Goal: Feedback & Contribution: Leave review/rating

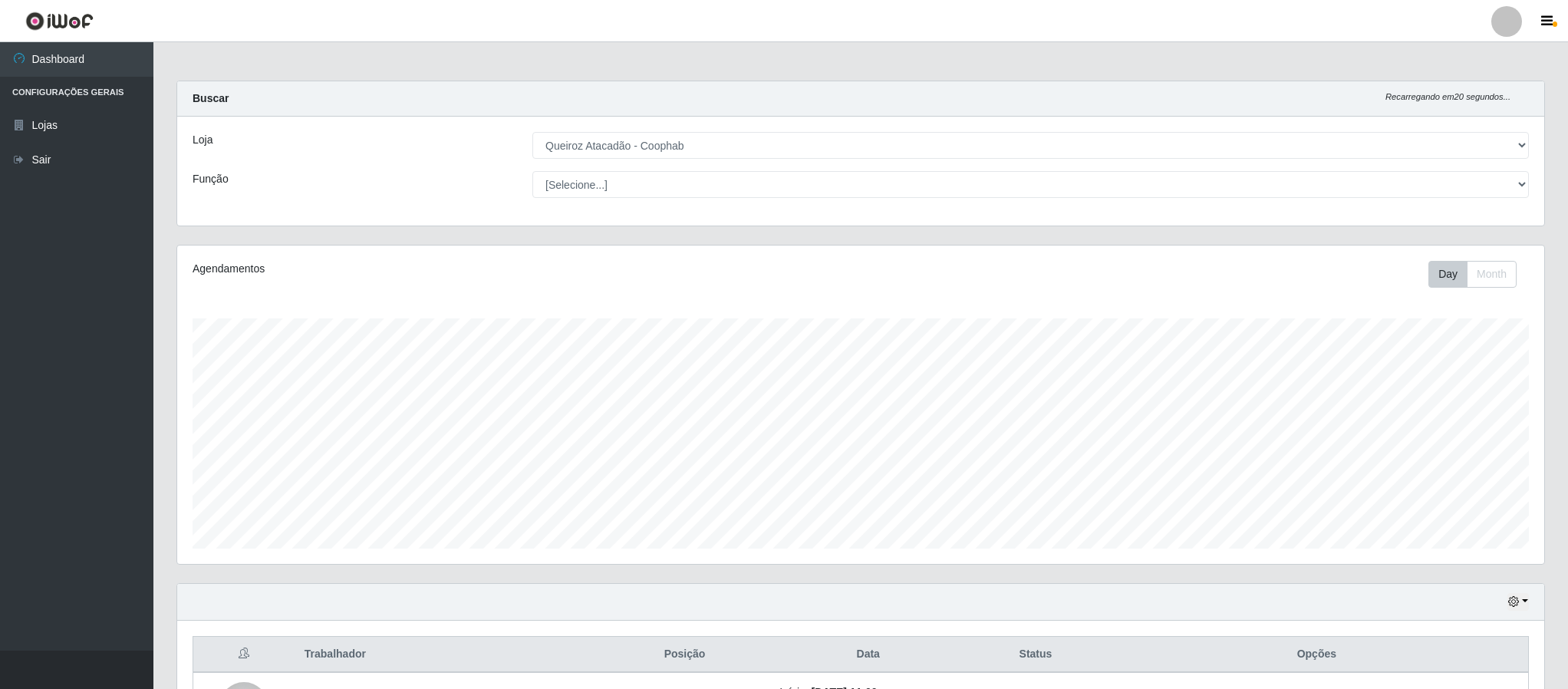
select select "463"
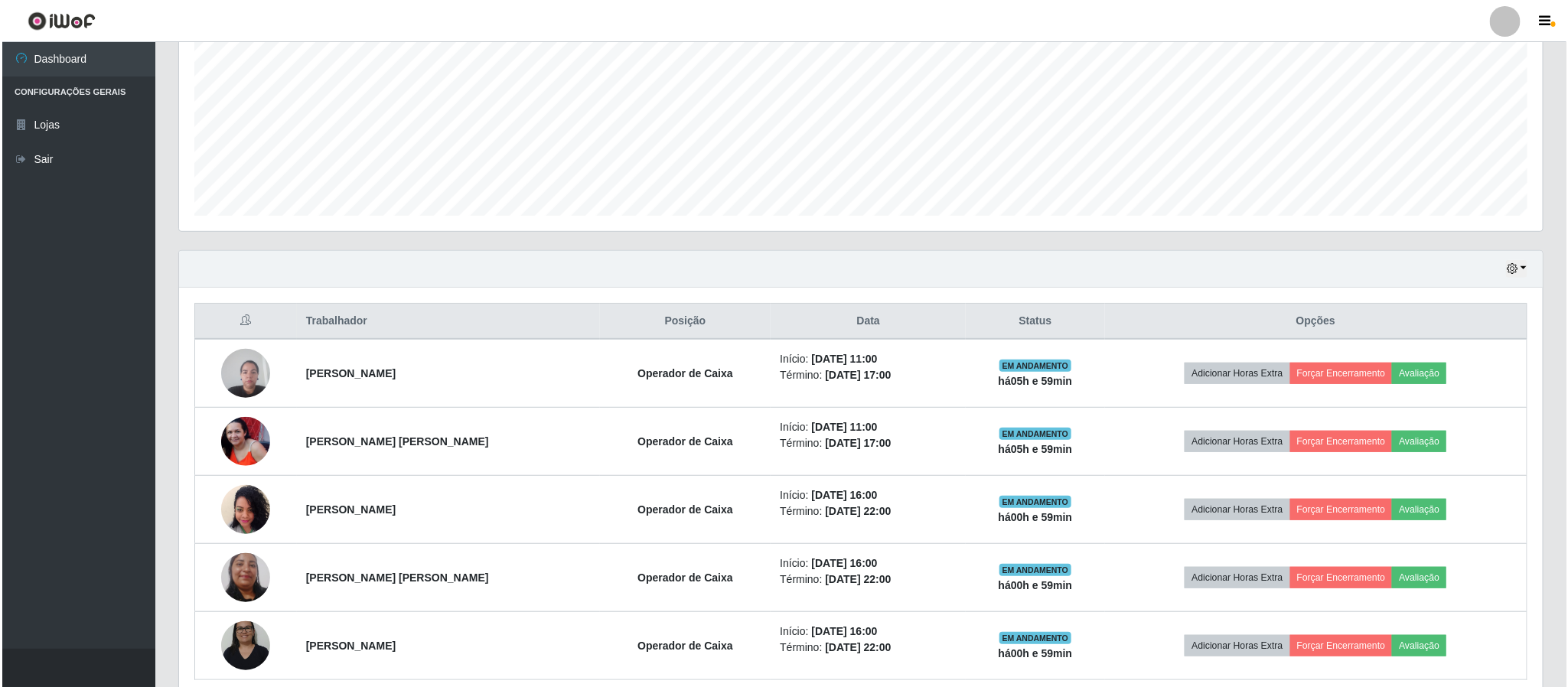
scroll to position [403, 0]
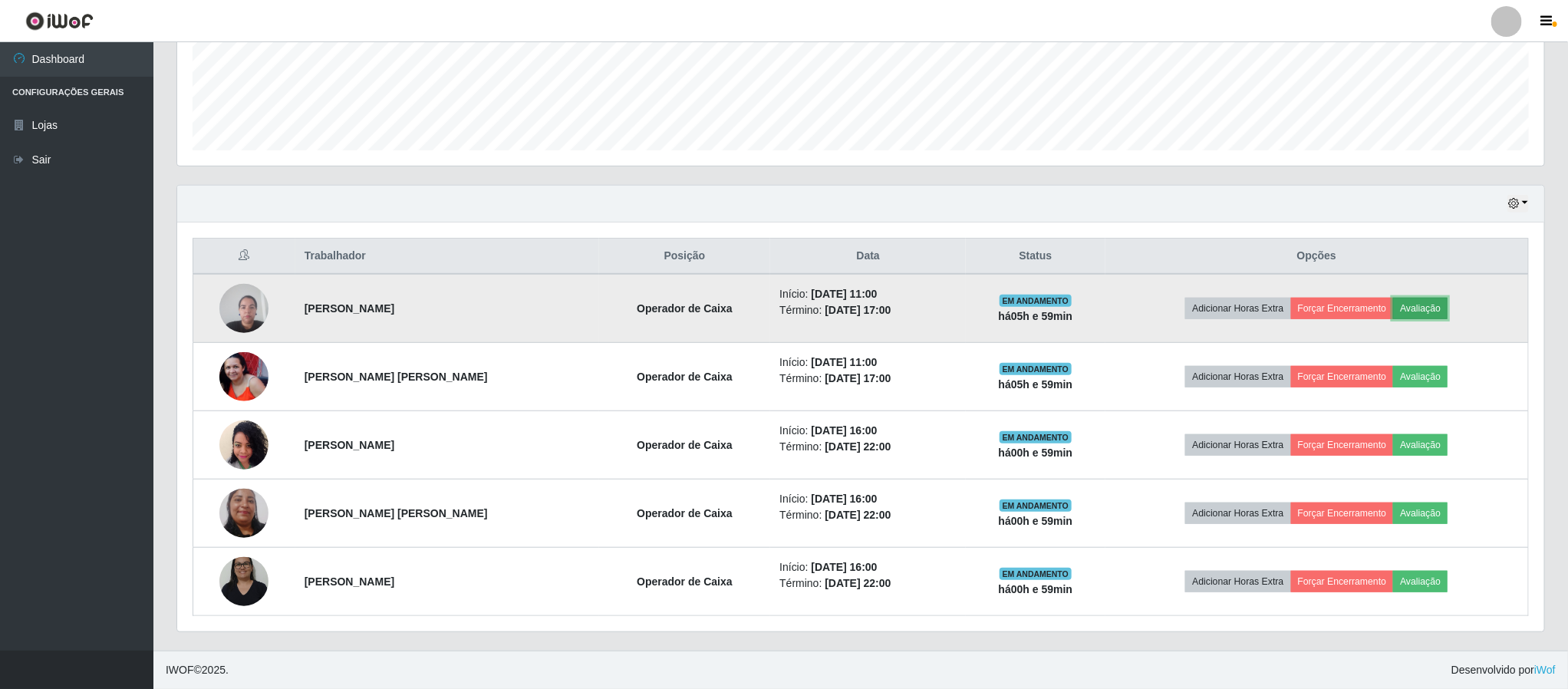
click at [1410, 307] on button "Avaliação" at bounding box center [1421, 308] width 55 height 22
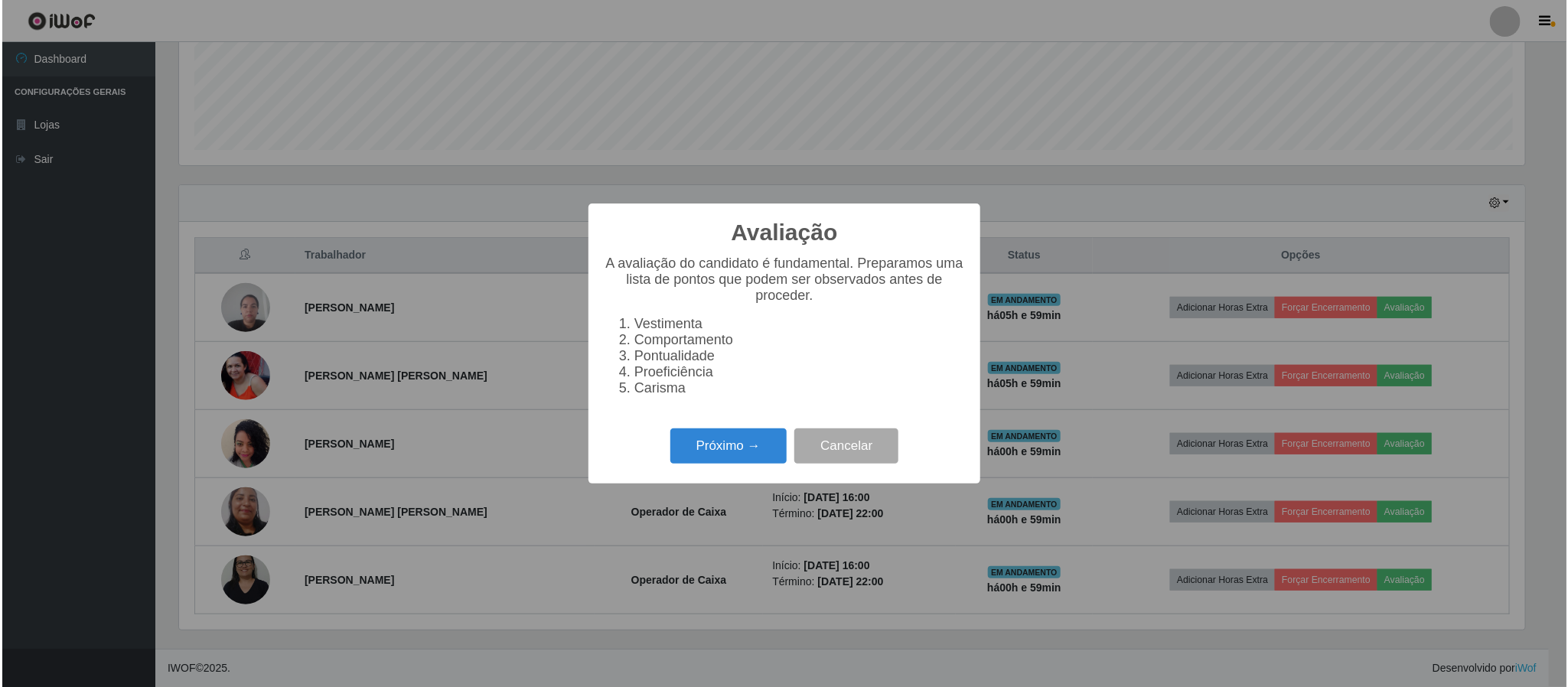
scroll to position [319, 1350]
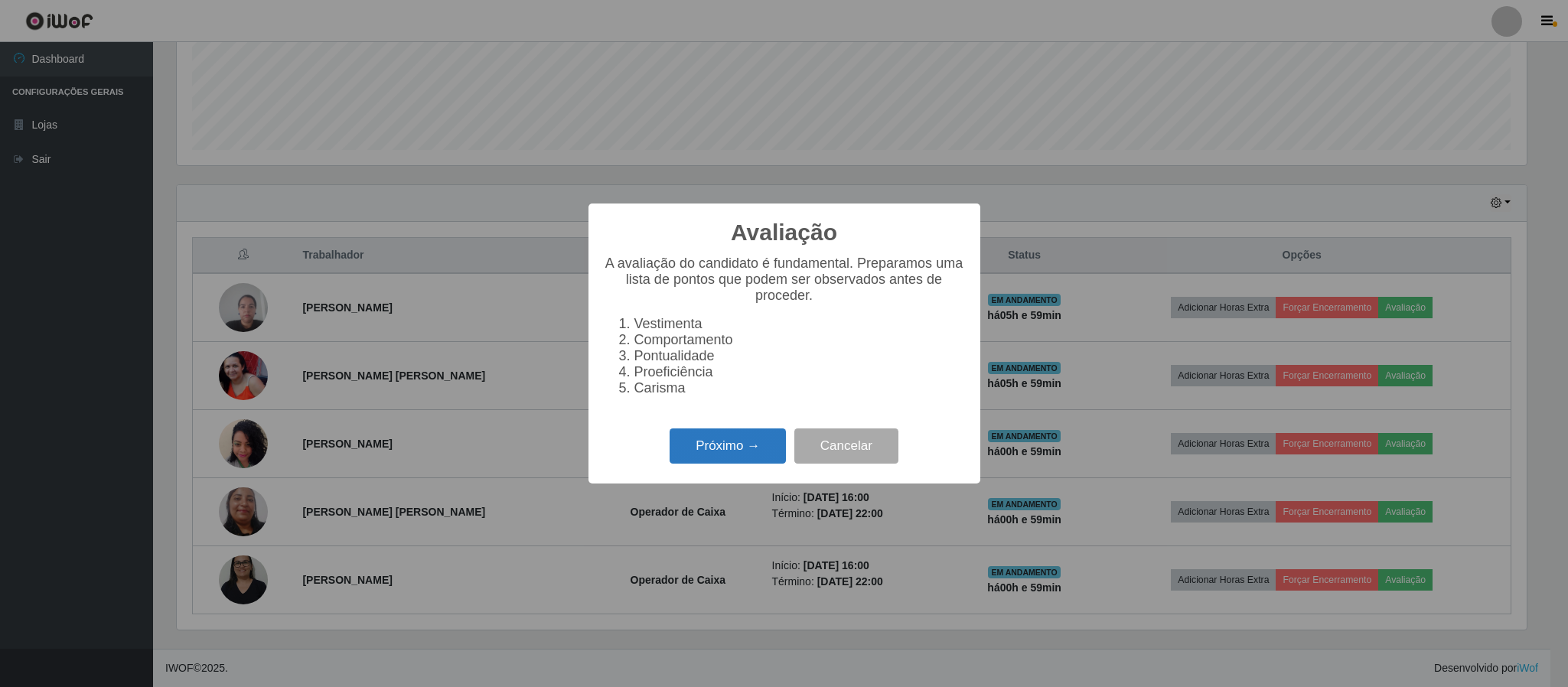
click at [754, 460] on button "Próximo →" at bounding box center [728, 446] width 117 height 36
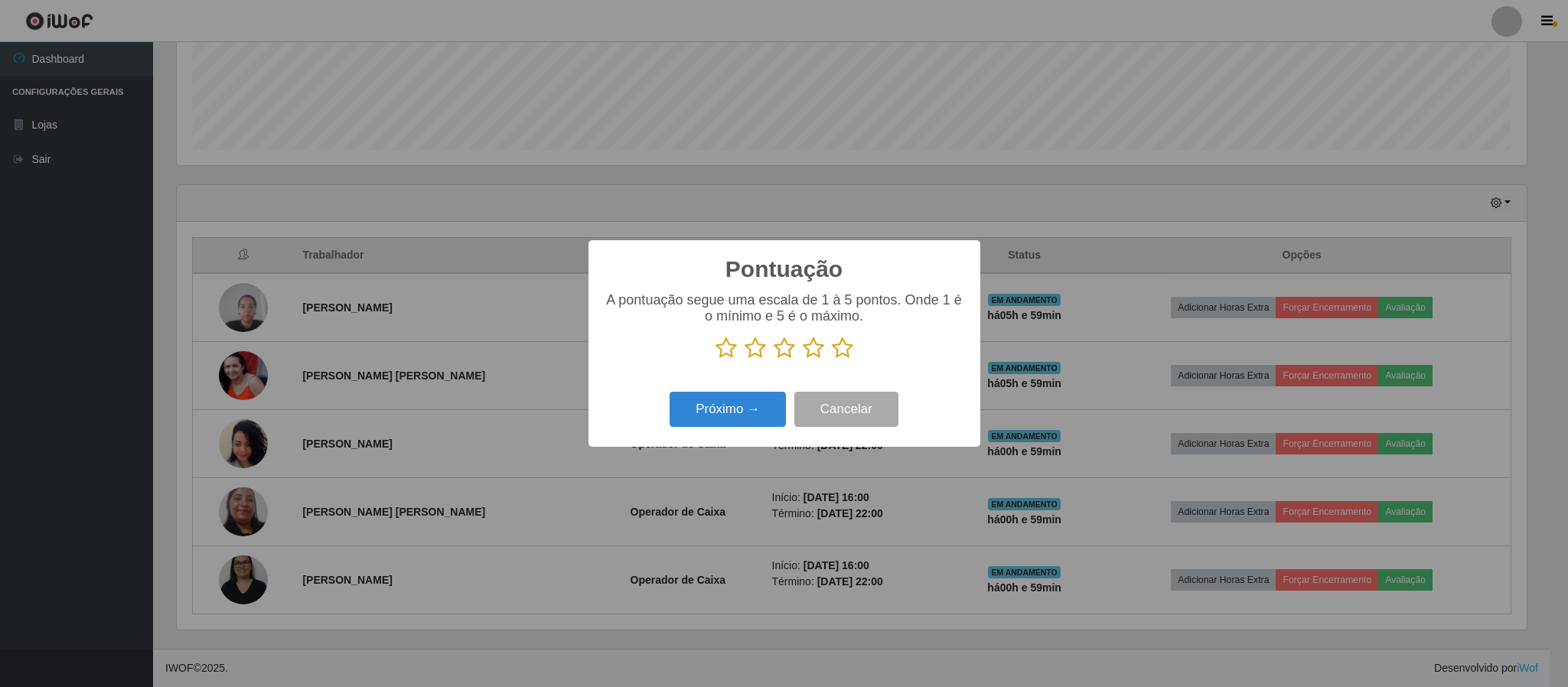
scroll to position [764851, 763886]
click at [850, 349] on icon at bounding box center [842, 348] width 22 height 23
click at [832, 359] on input "radio" at bounding box center [832, 359] width 0 height 0
click at [751, 405] on button "Próximo →" at bounding box center [728, 409] width 117 height 36
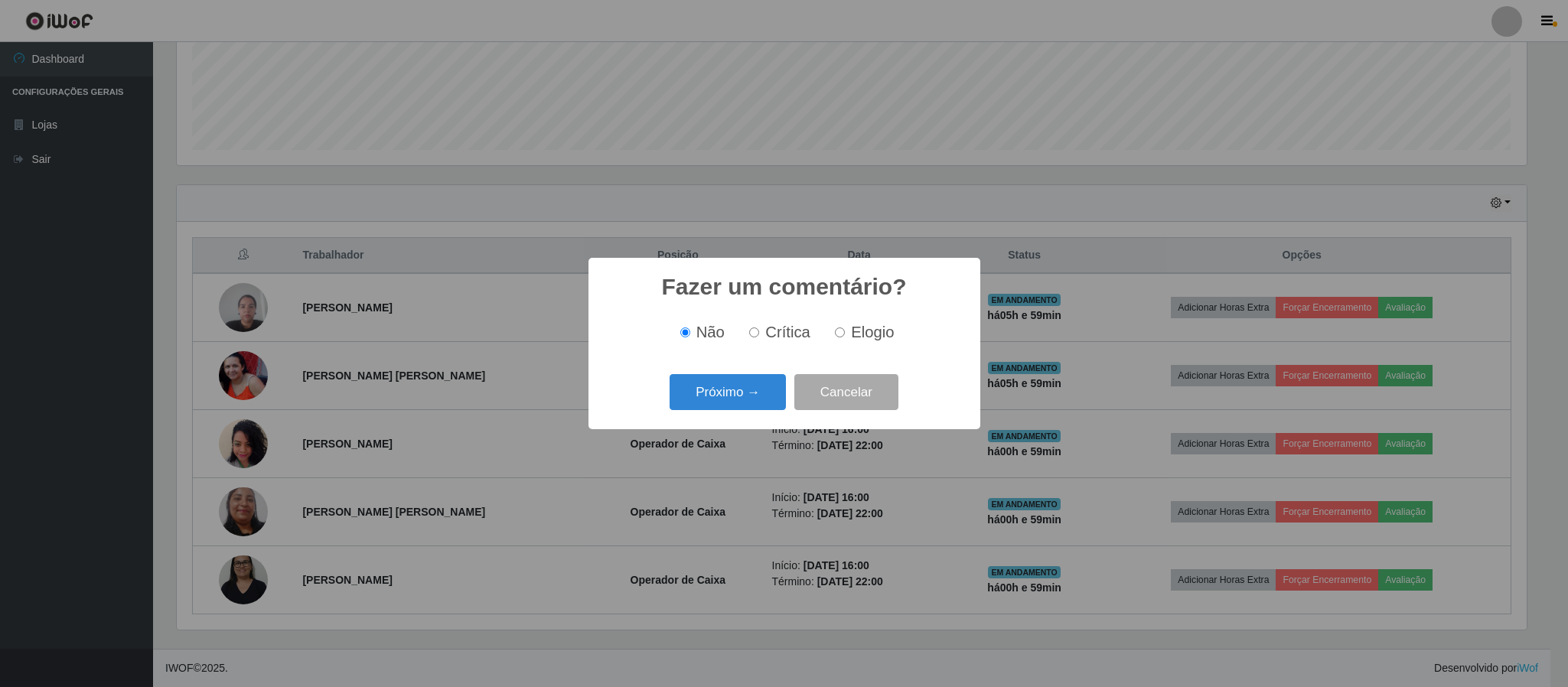
click at [866, 341] on span "Elogio" at bounding box center [872, 332] width 43 height 17
click at [845, 338] on input "Elogio" at bounding box center [840, 332] width 10 height 10
radio input "true"
click at [755, 399] on button "Próximo →" at bounding box center [728, 392] width 117 height 36
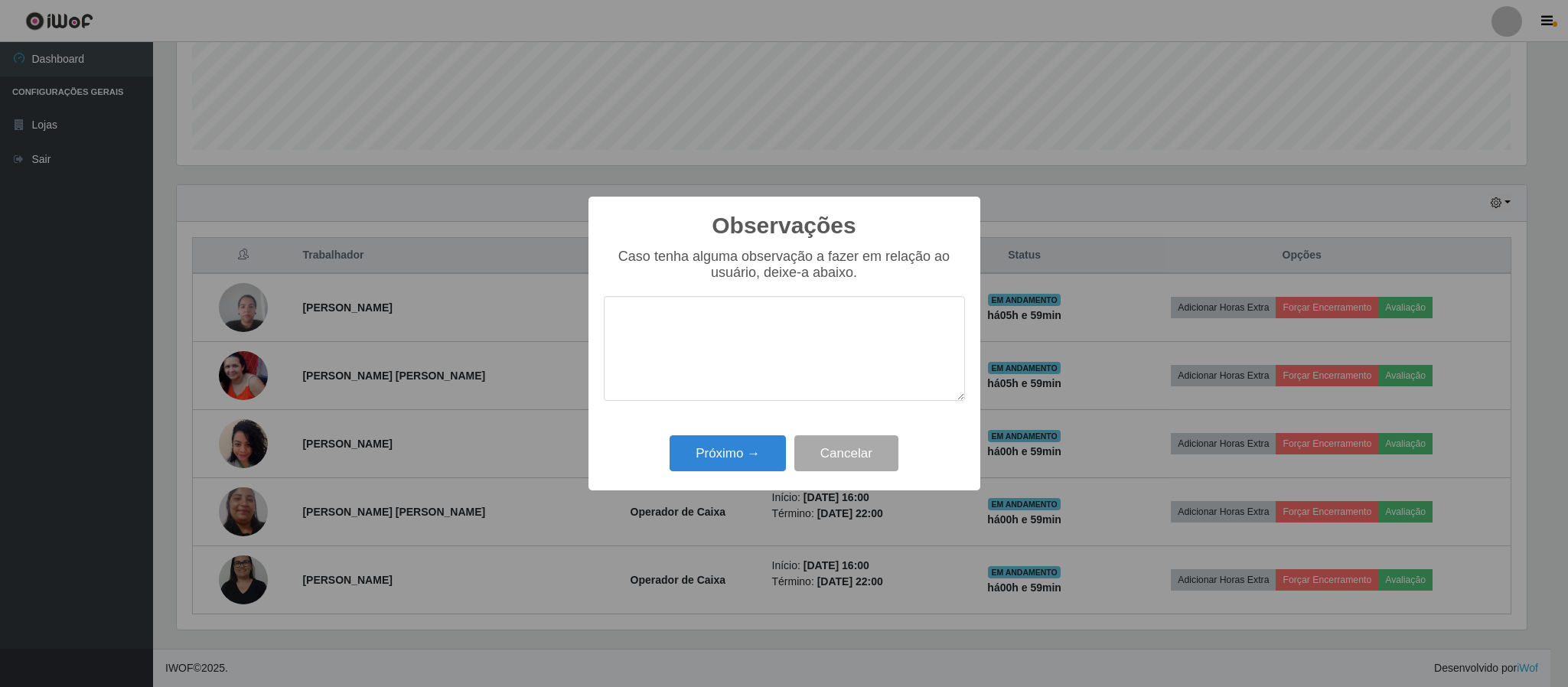
click at [755, 373] on textarea at bounding box center [785, 348] width 361 height 104
type textarea "OTIMO ATENDIMENTO"
click at [755, 457] on button "Próximo →" at bounding box center [728, 454] width 117 height 36
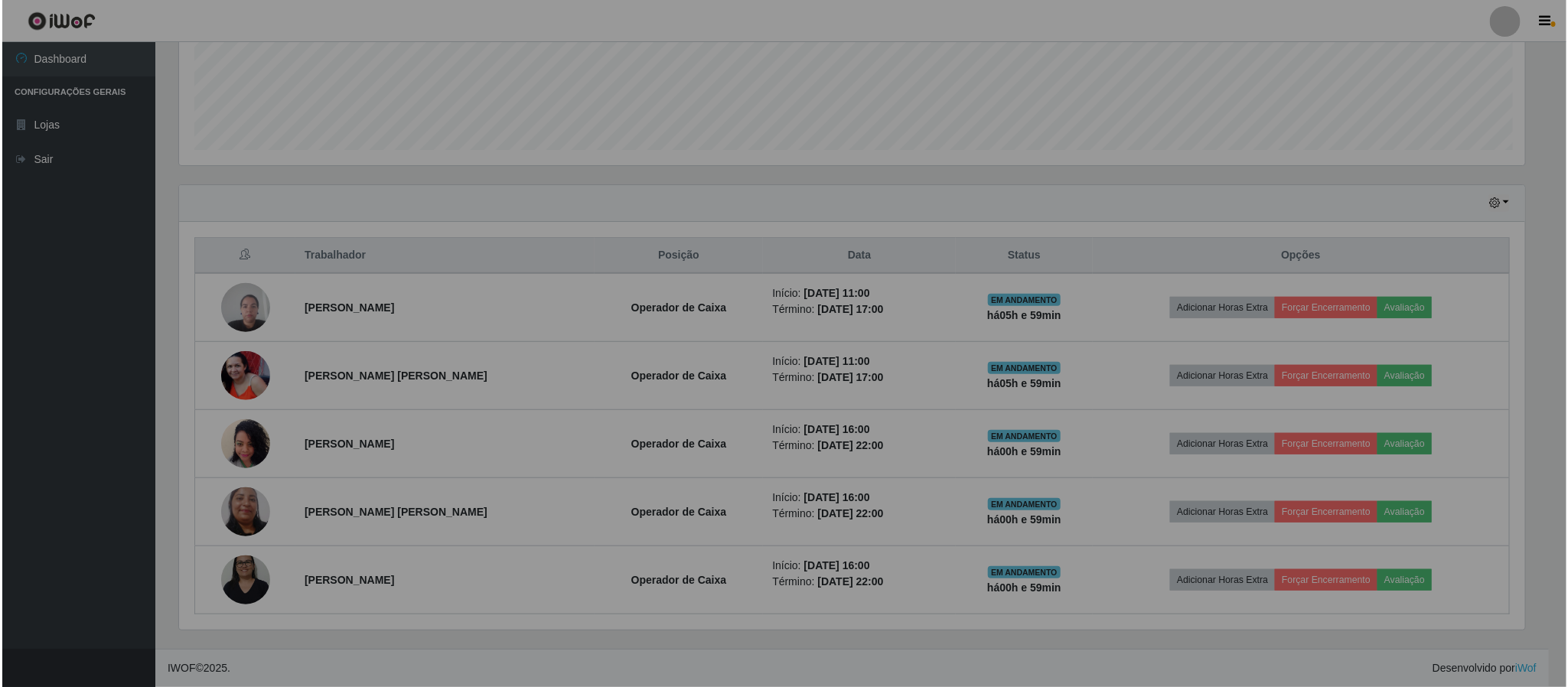
scroll to position [319, 1362]
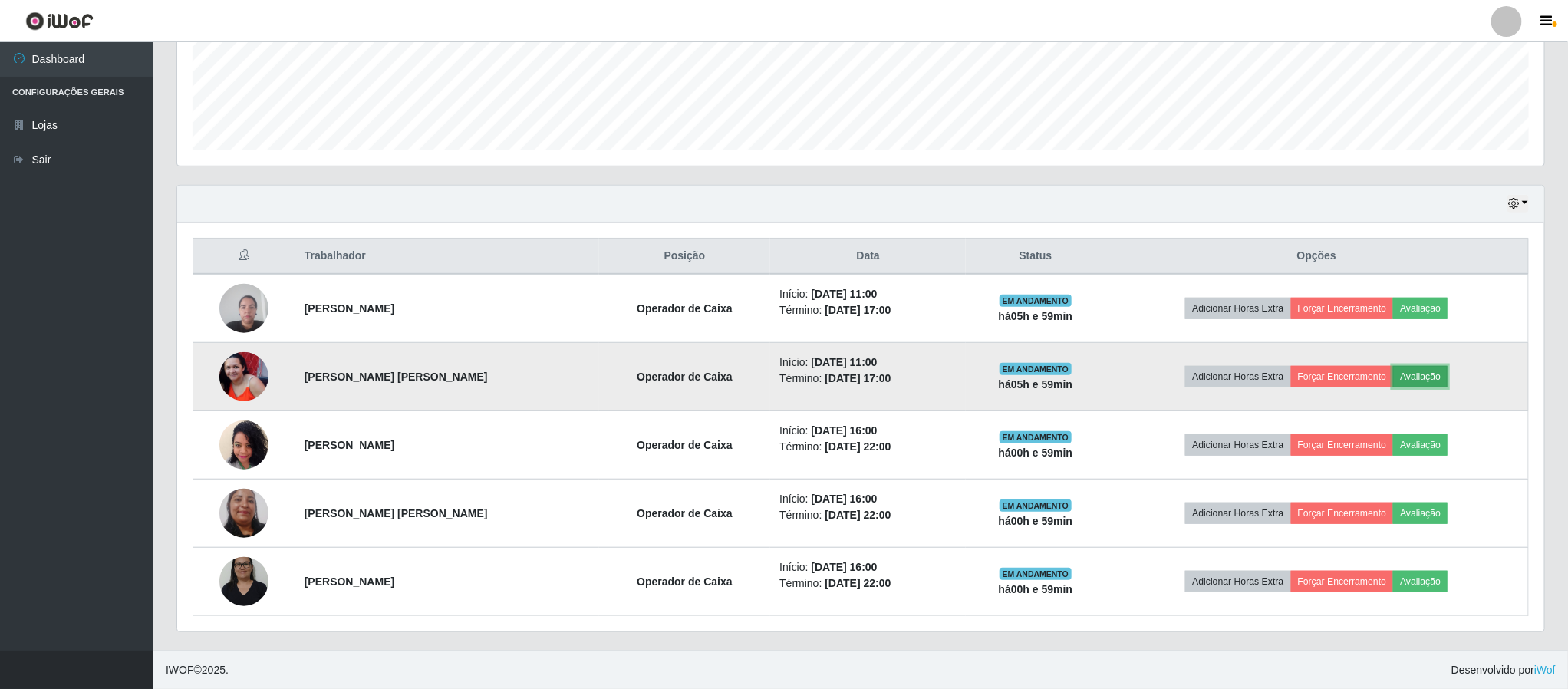
click at [1410, 372] on button "Avaliação" at bounding box center [1421, 377] width 55 height 22
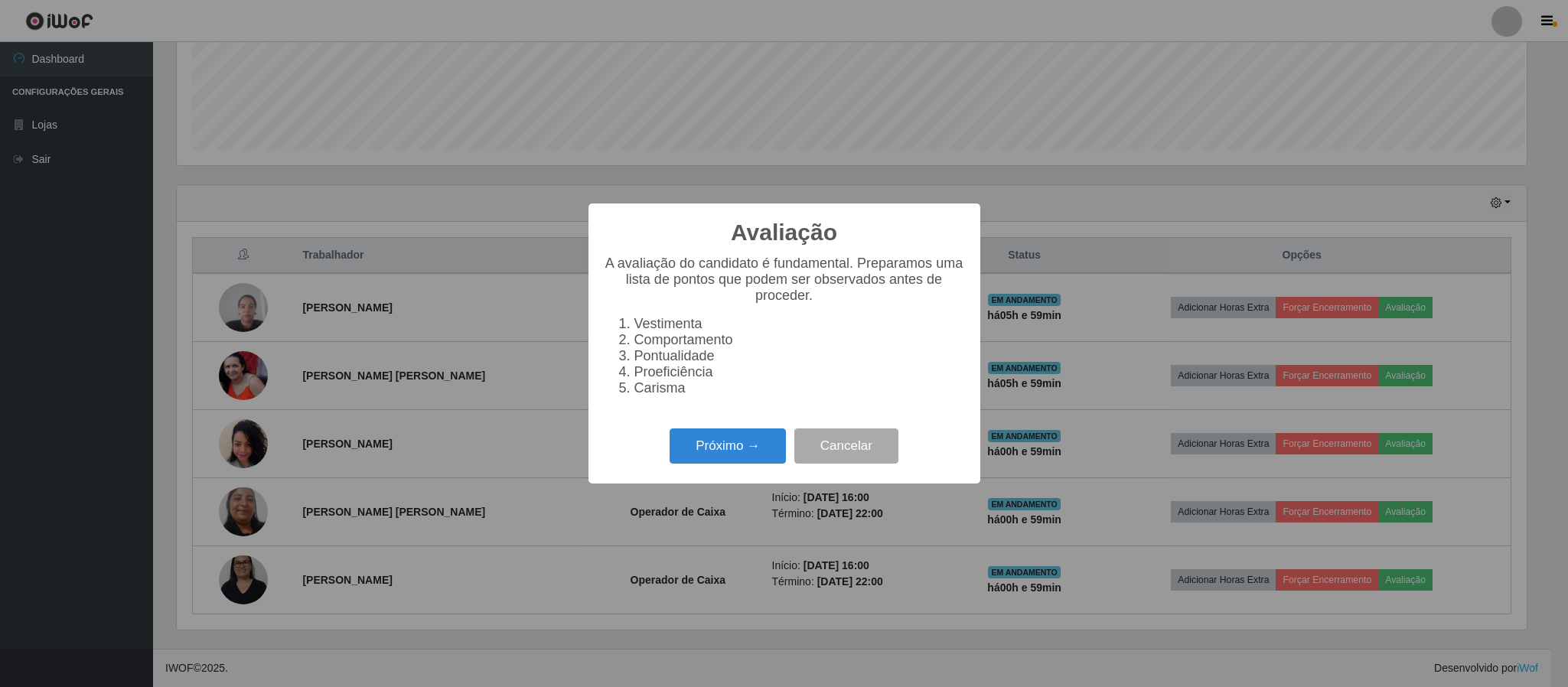
scroll to position [319, 1350]
click at [754, 461] on button "Próximo →" at bounding box center [728, 446] width 117 height 36
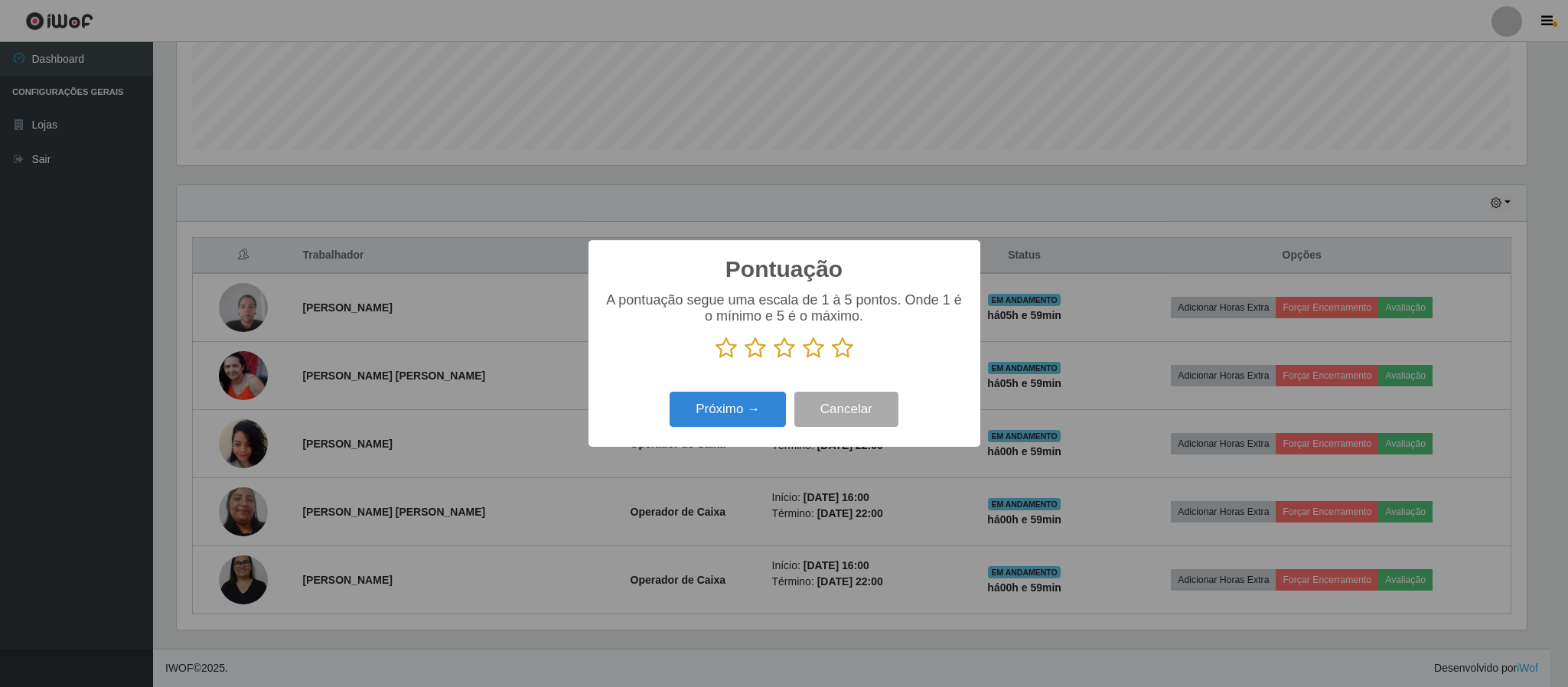
scroll to position [764851, 763886]
click at [838, 351] on icon at bounding box center [842, 348] width 22 height 23
click at [832, 359] on input "radio" at bounding box center [832, 359] width 0 height 0
click at [751, 409] on button "Próximo →" at bounding box center [728, 409] width 117 height 36
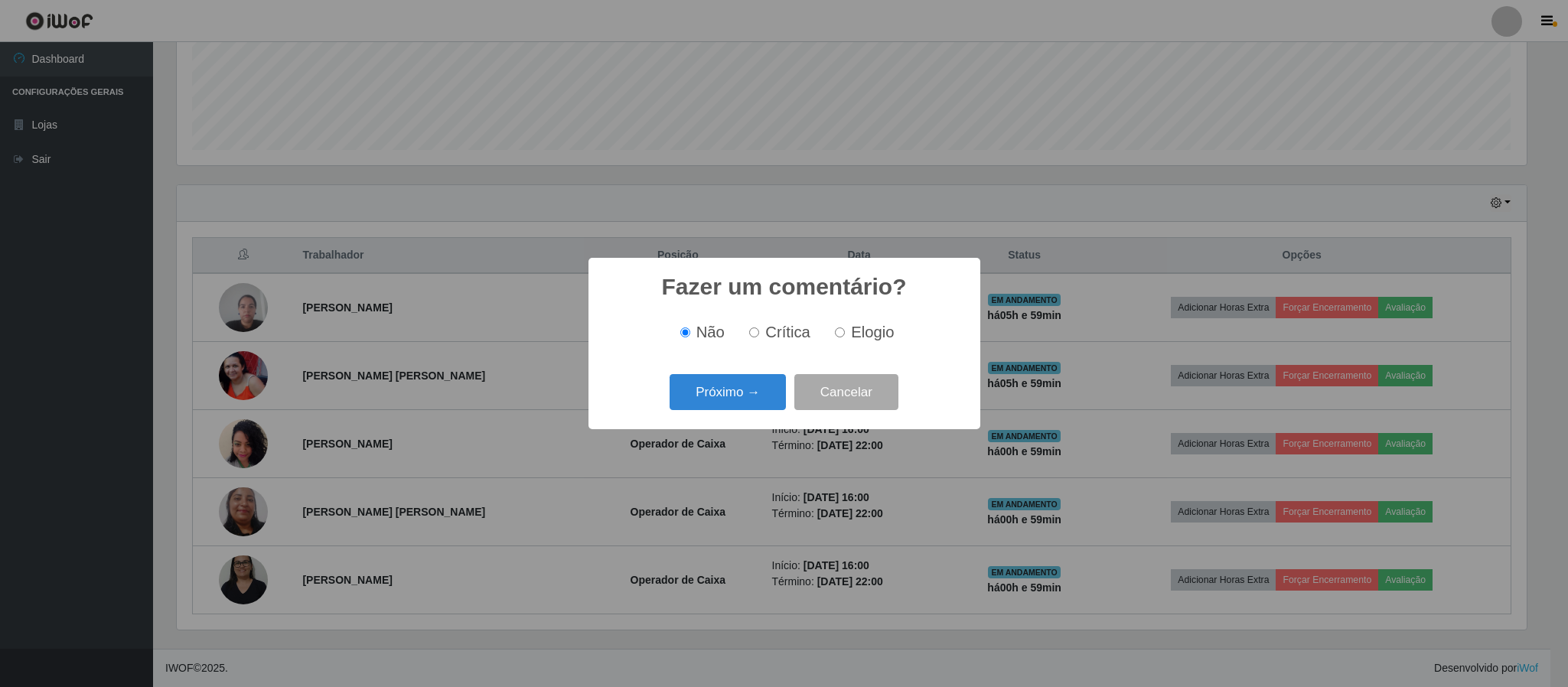
click at [866, 341] on span "Elogio" at bounding box center [872, 332] width 43 height 17
click at [845, 338] on input "Elogio" at bounding box center [840, 332] width 10 height 10
radio input "true"
click at [711, 409] on button "Próximo →" at bounding box center [728, 392] width 117 height 36
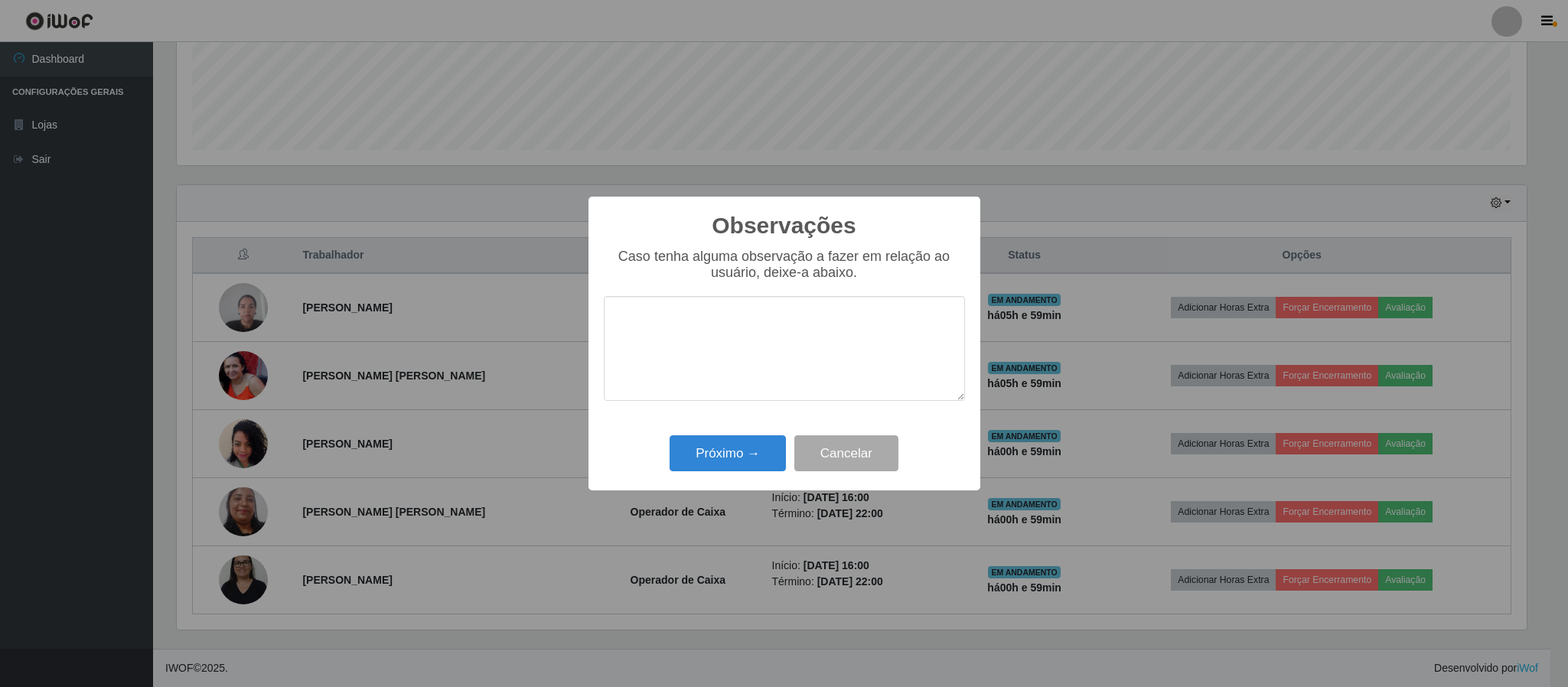
click at [719, 365] on textarea at bounding box center [785, 348] width 361 height 104
type textarea "OTIMO ATENDIMENTO"
click at [751, 466] on button "Próximo →" at bounding box center [728, 454] width 117 height 36
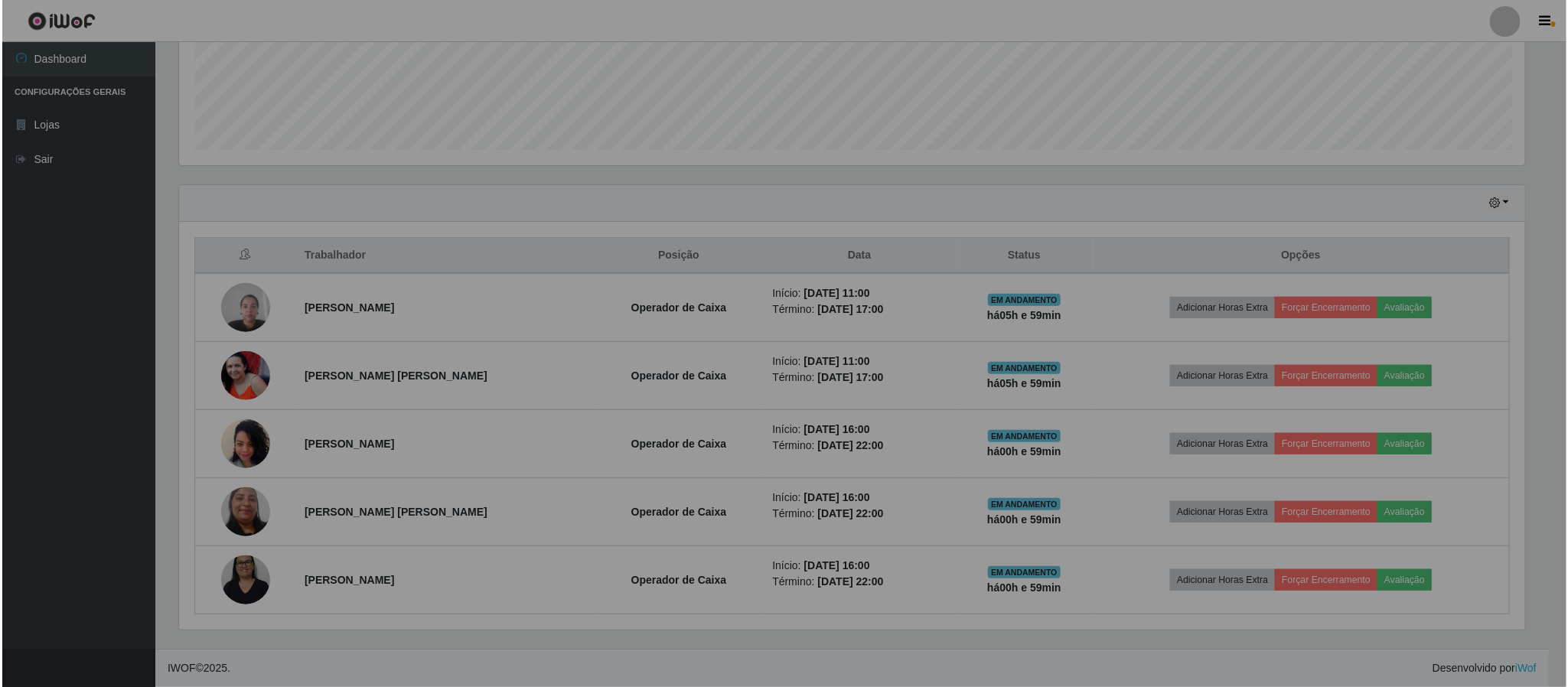
scroll to position [319, 1362]
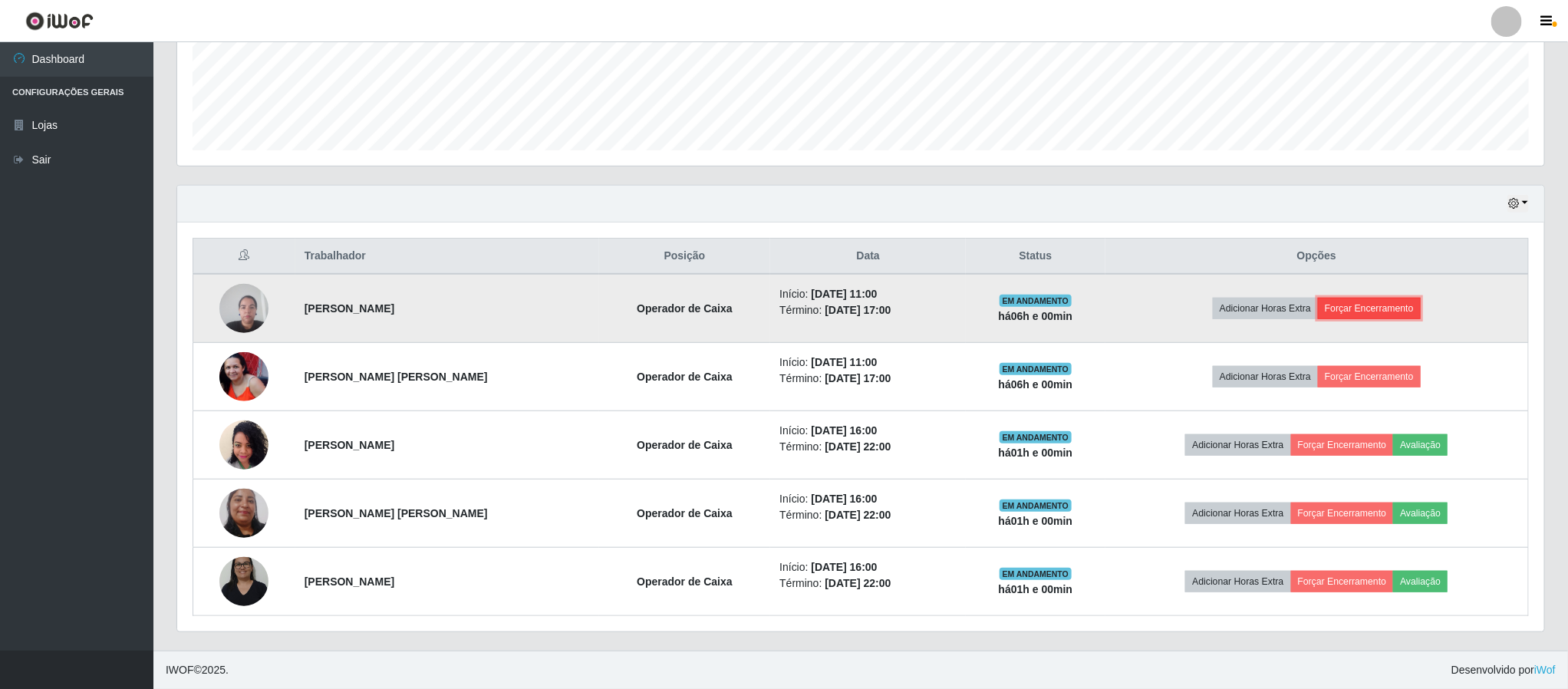
click at [1369, 305] on button "Forçar Encerramento" at bounding box center [1369, 308] width 103 height 22
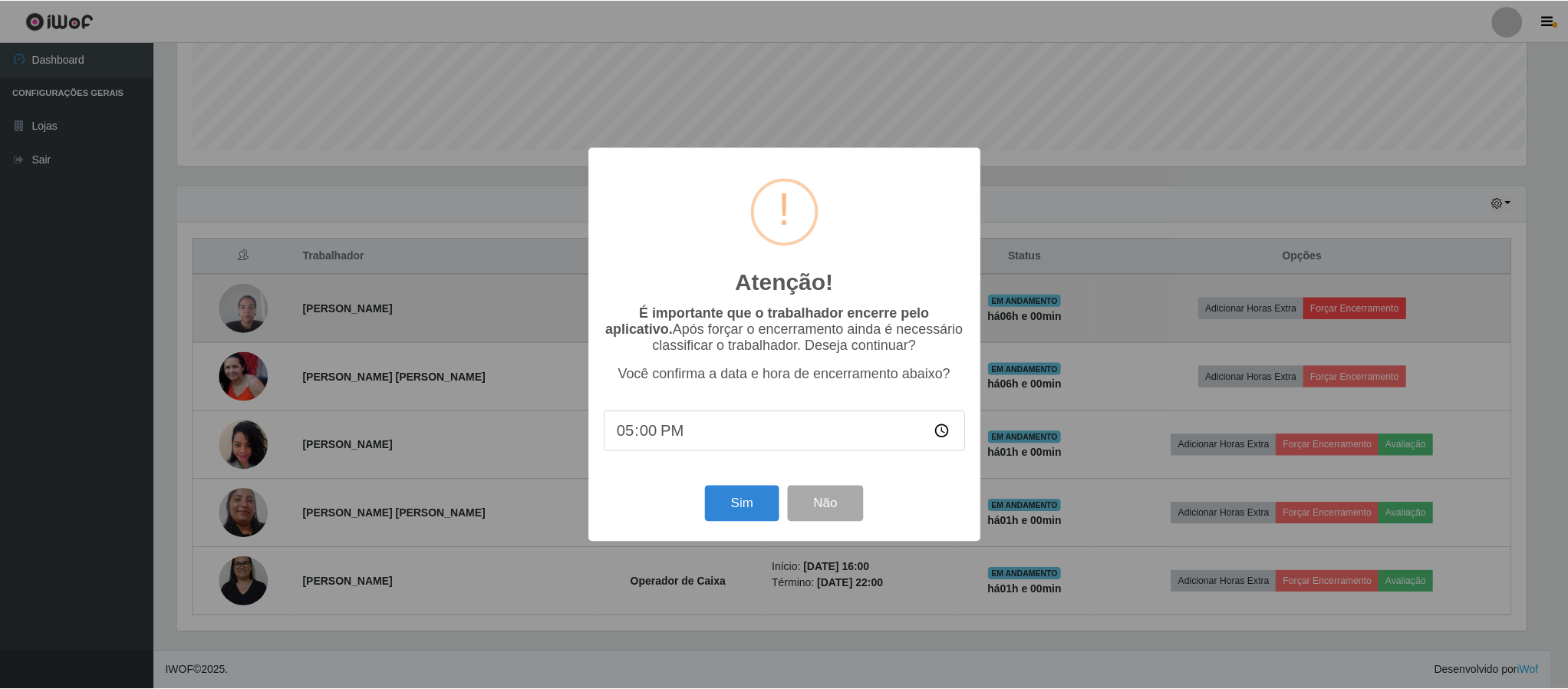
scroll to position [320, 1353]
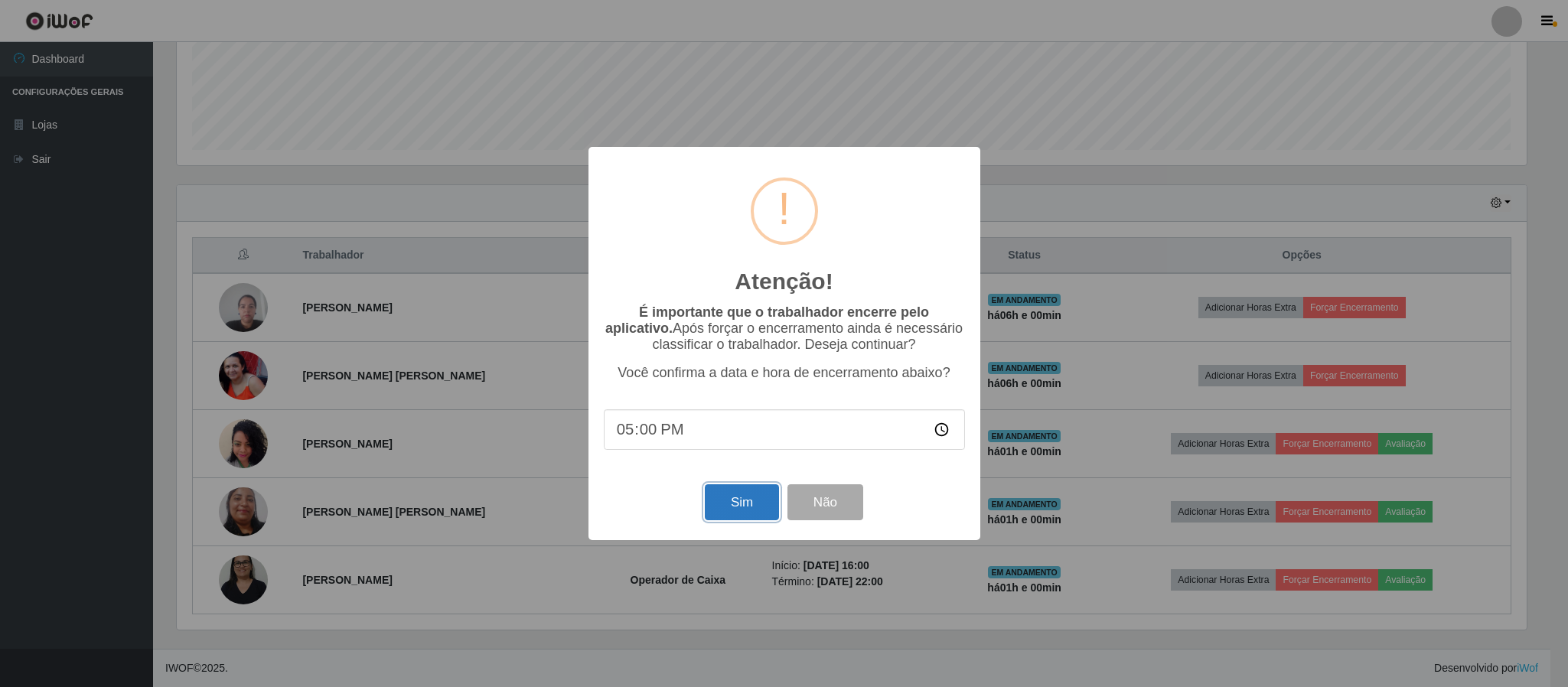
click at [747, 502] on button "Sim" at bounding box center [742, 503] width 74 height 36
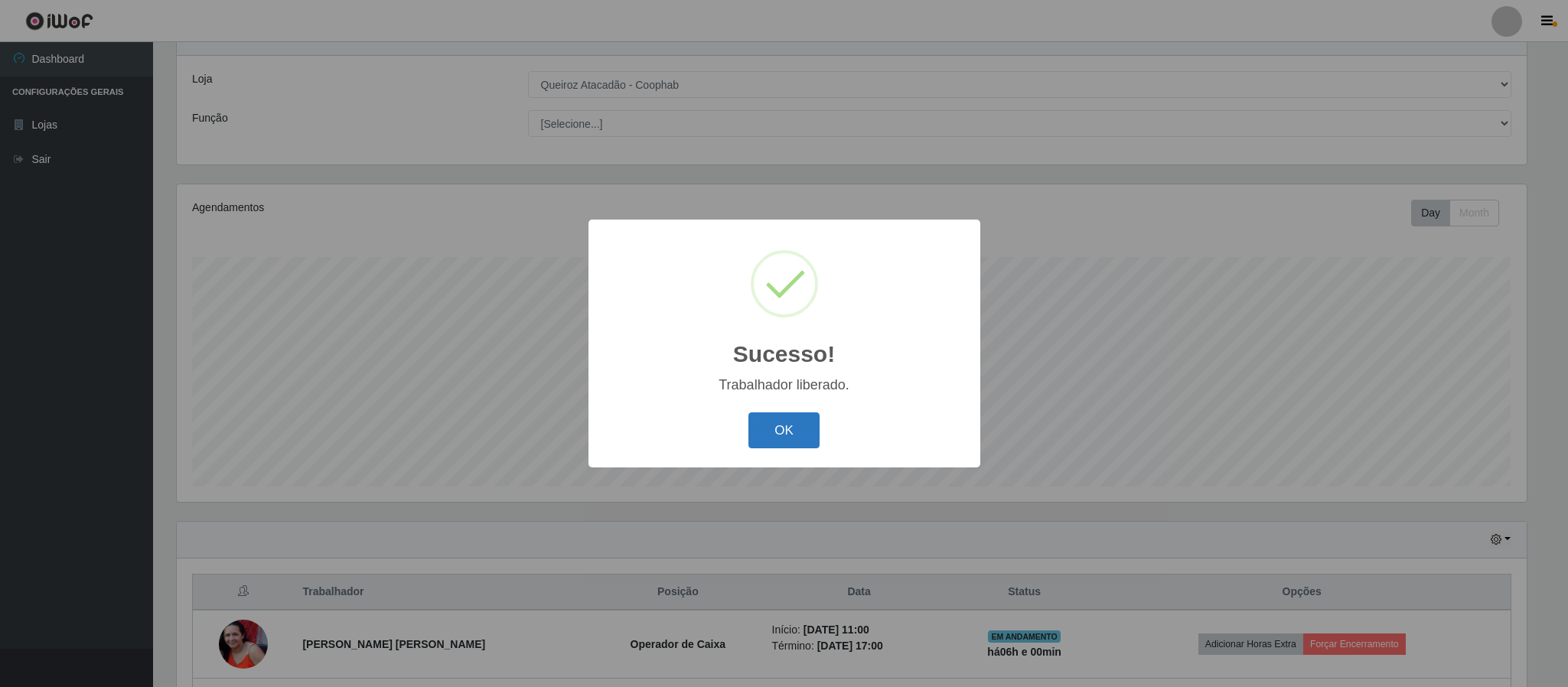
click at [799, 430] on button "OK" at bounding box center [784, 430] width 72 height 36
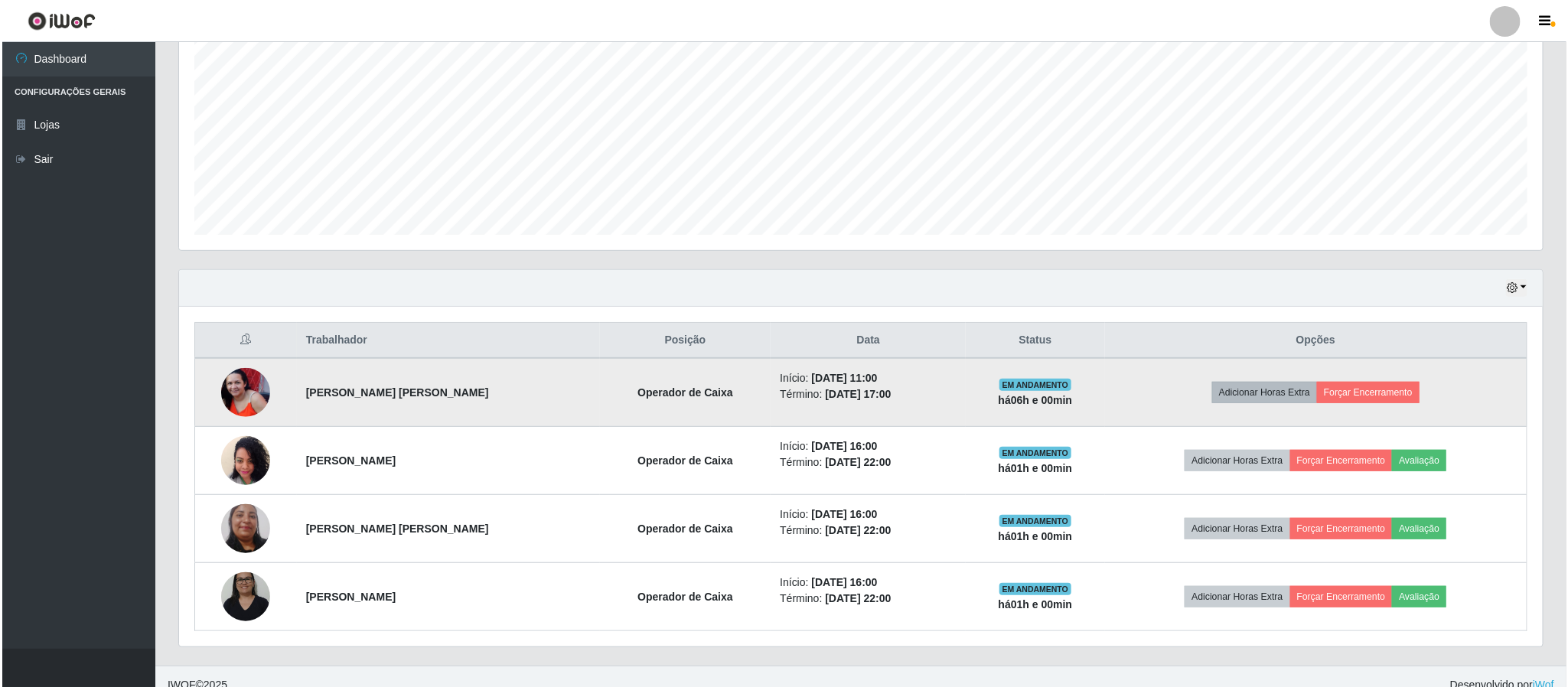
scroll to position [333, 0]
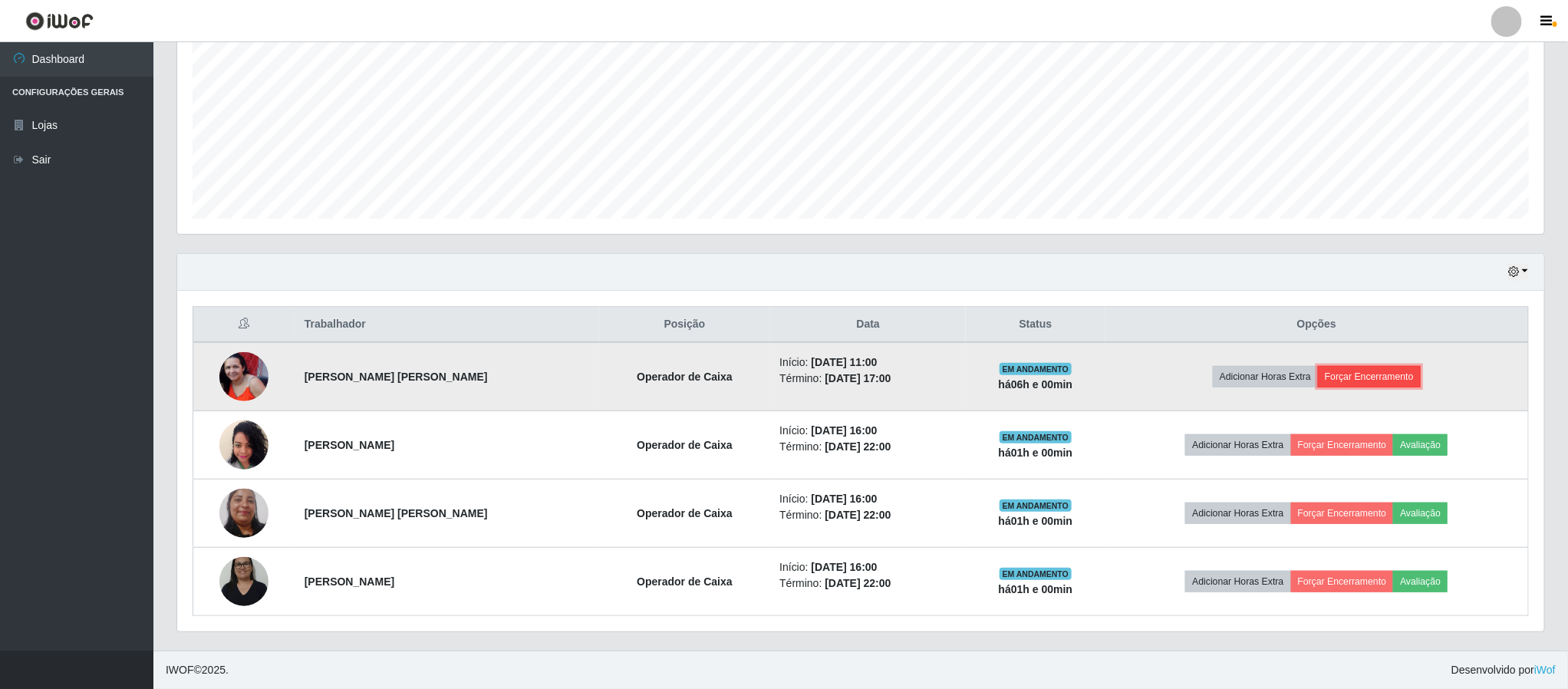
click at [1340, 373] on button "Forçar Encerramento" at bounding box center [1369, 377] width 103 height 22
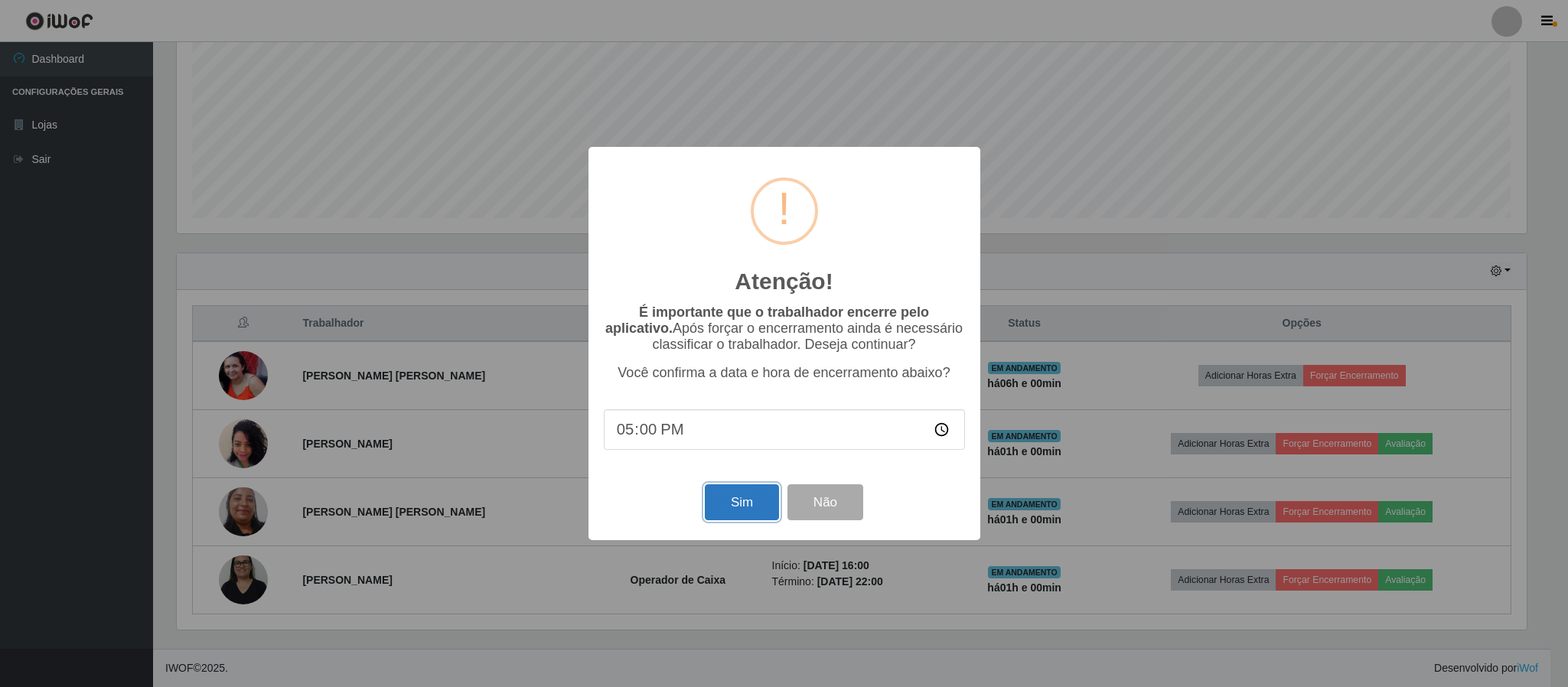
click at [727, 503] on button "Sim" at bounding box center [742, 503] width 74 height 36
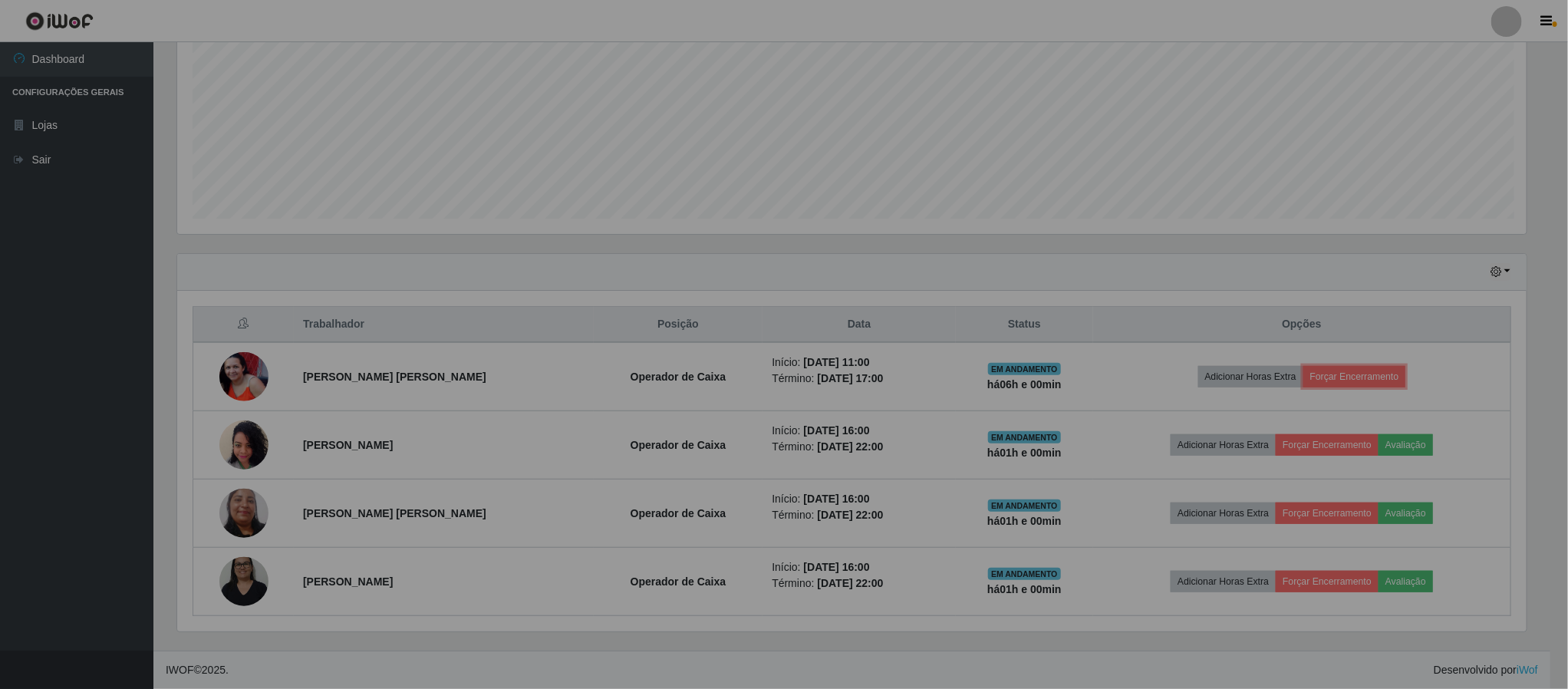
scroll to position [0, 0]
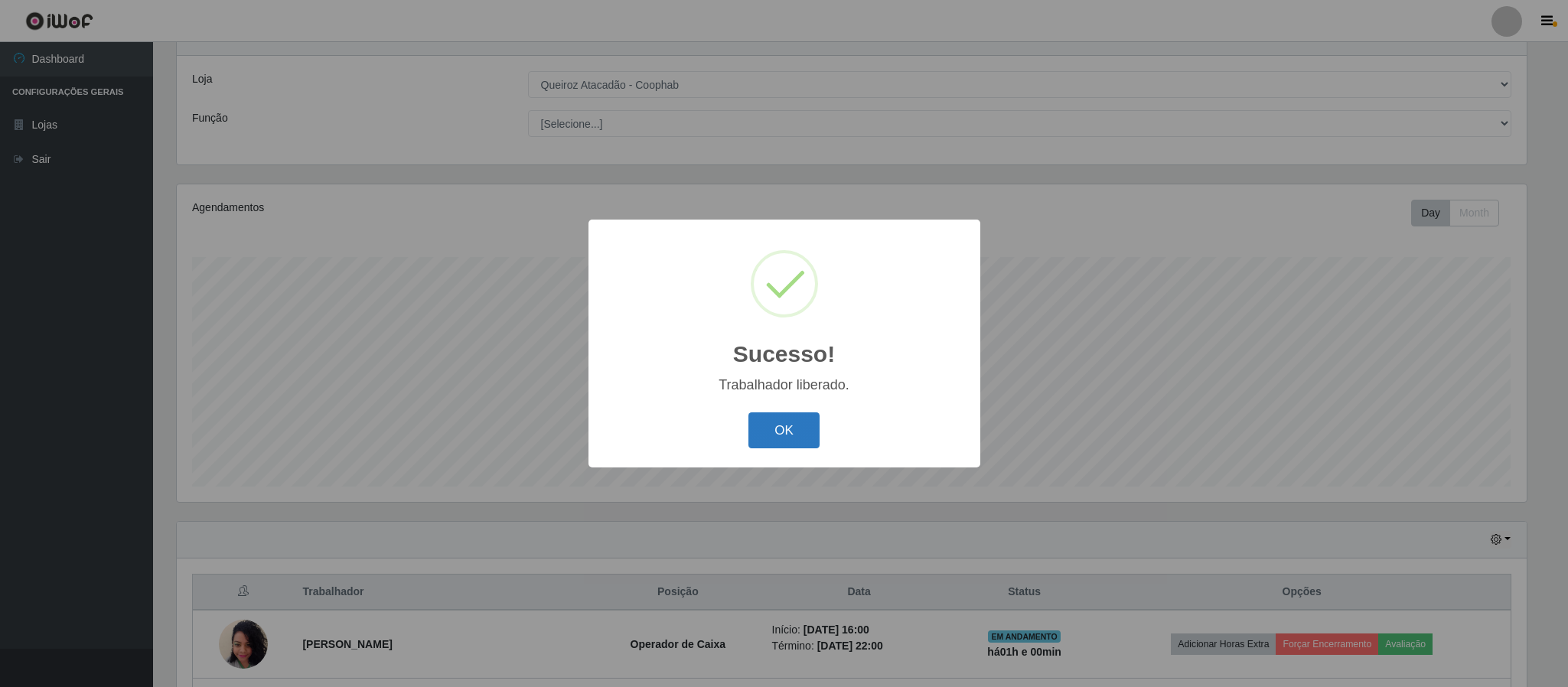
click at [762, 423] on button "OK" at bounding box center [784, 430] width 72 height 36
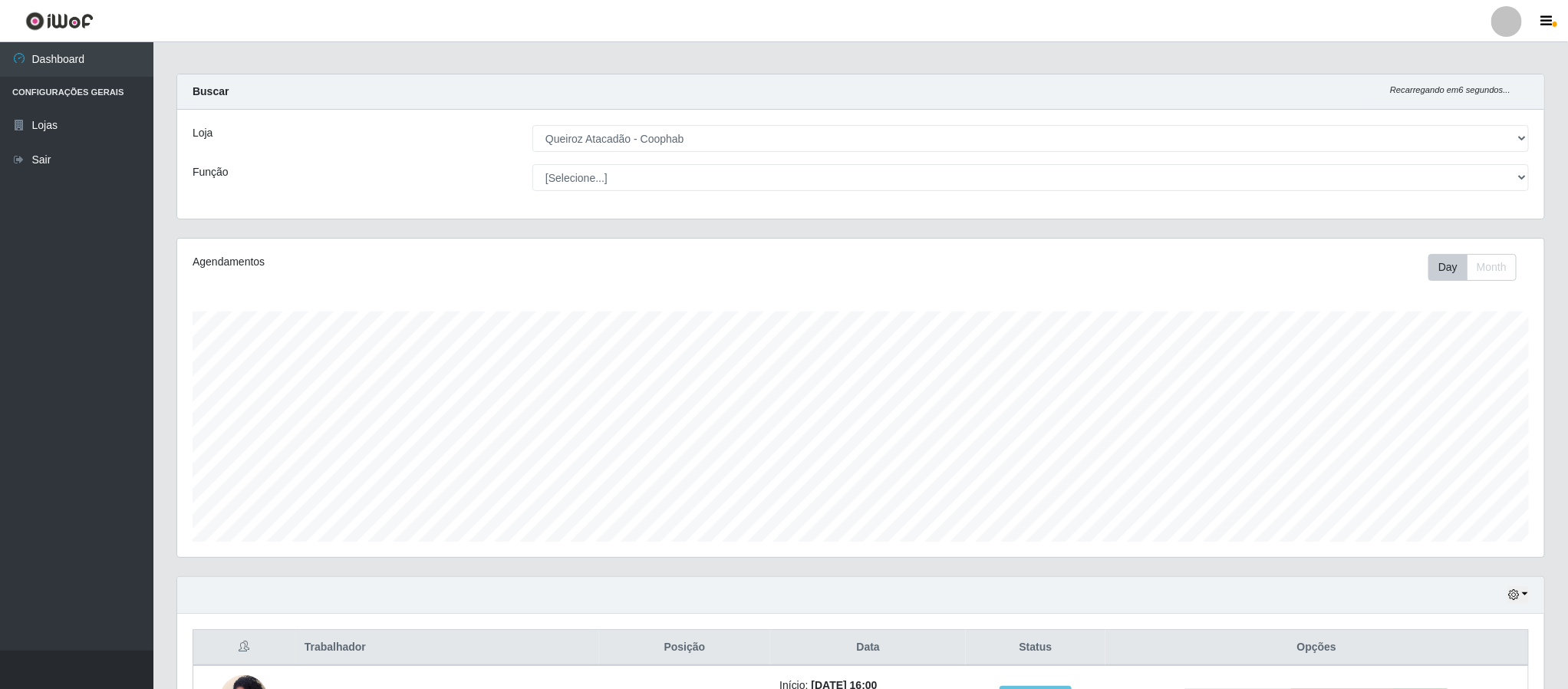
scroll to position [267, 0]
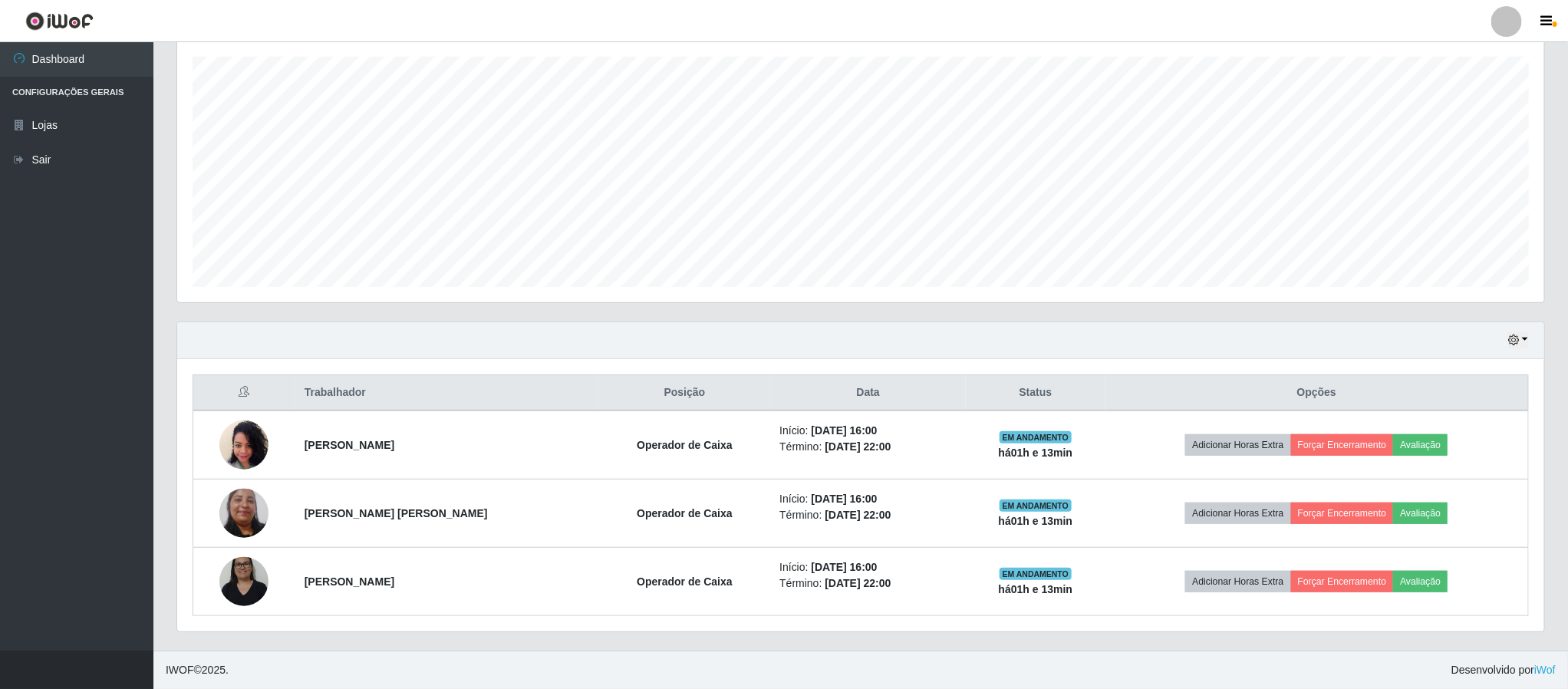
click at [1499, 31] on div at bounding box center [1507, 22] width 31 height 31
click at [1450, 125] on button "Sair" at bounding box center [1476, 119] width 138 height 31
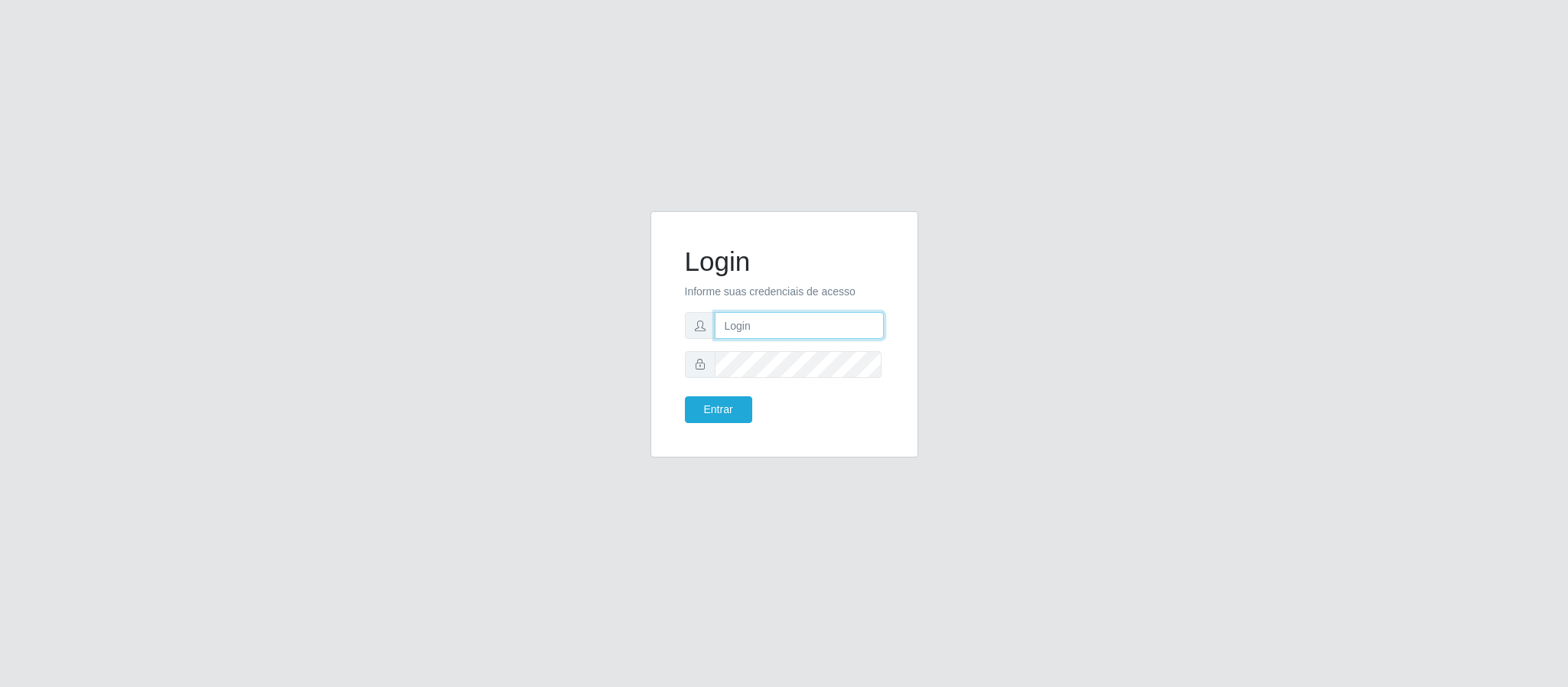
click at [749, 321] on input "text" at bounding box center [799, 326] width 169 height 26
type input "[PERSON_NAME][EMAIL_ADDRESS][PERSON_NAME][DOMAIN_NAME]"
click at [718, 407] on button "Entrar" at bounding box center [719, 409] width 68 height 26
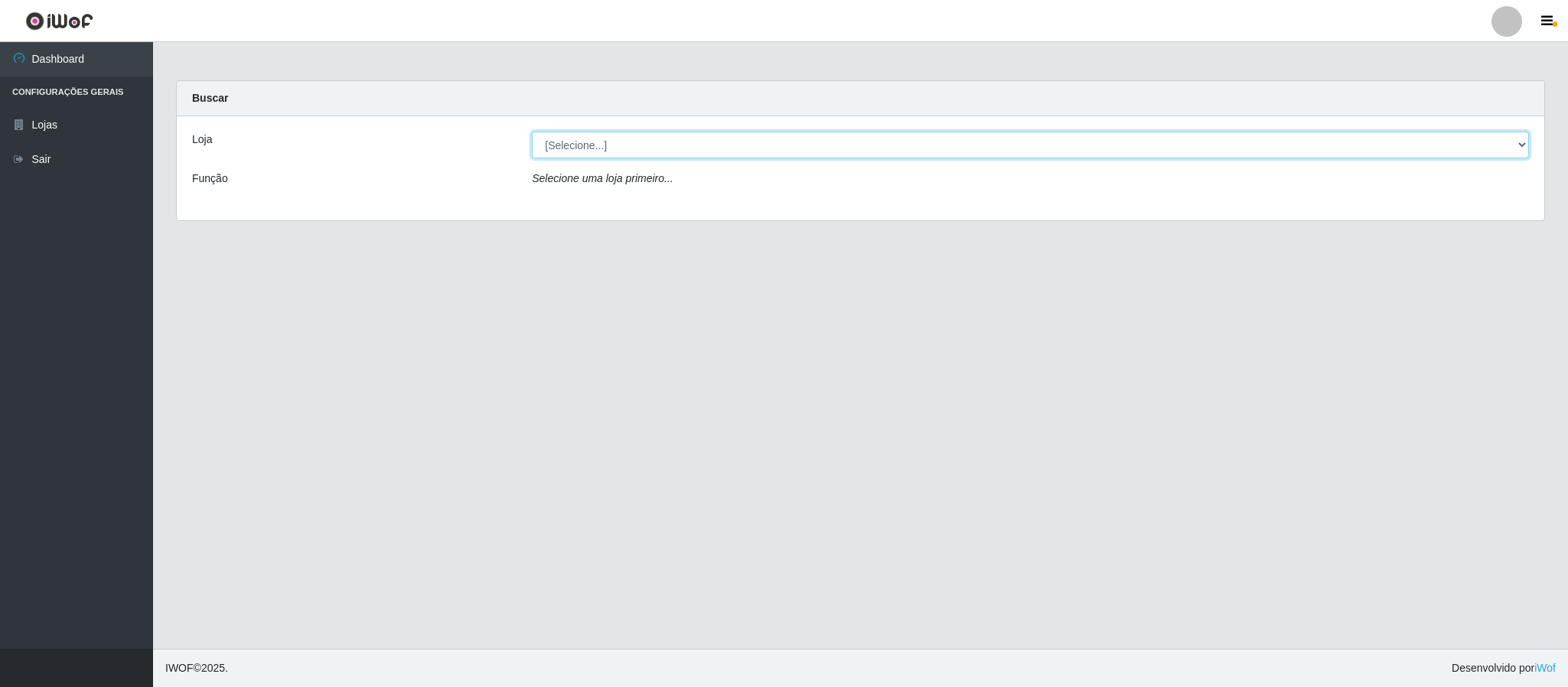
click at [1507, 150] on select "[Selecione...] Queiroz Atacadão - Coophab" at bounding box center [1030, 145] width 997 height 26
select select "463"
click at [532, 132] on select "[Selecione...] Queiroz Atacadão - Coophab" at bounding box center [1030, 145] width 997 height 26
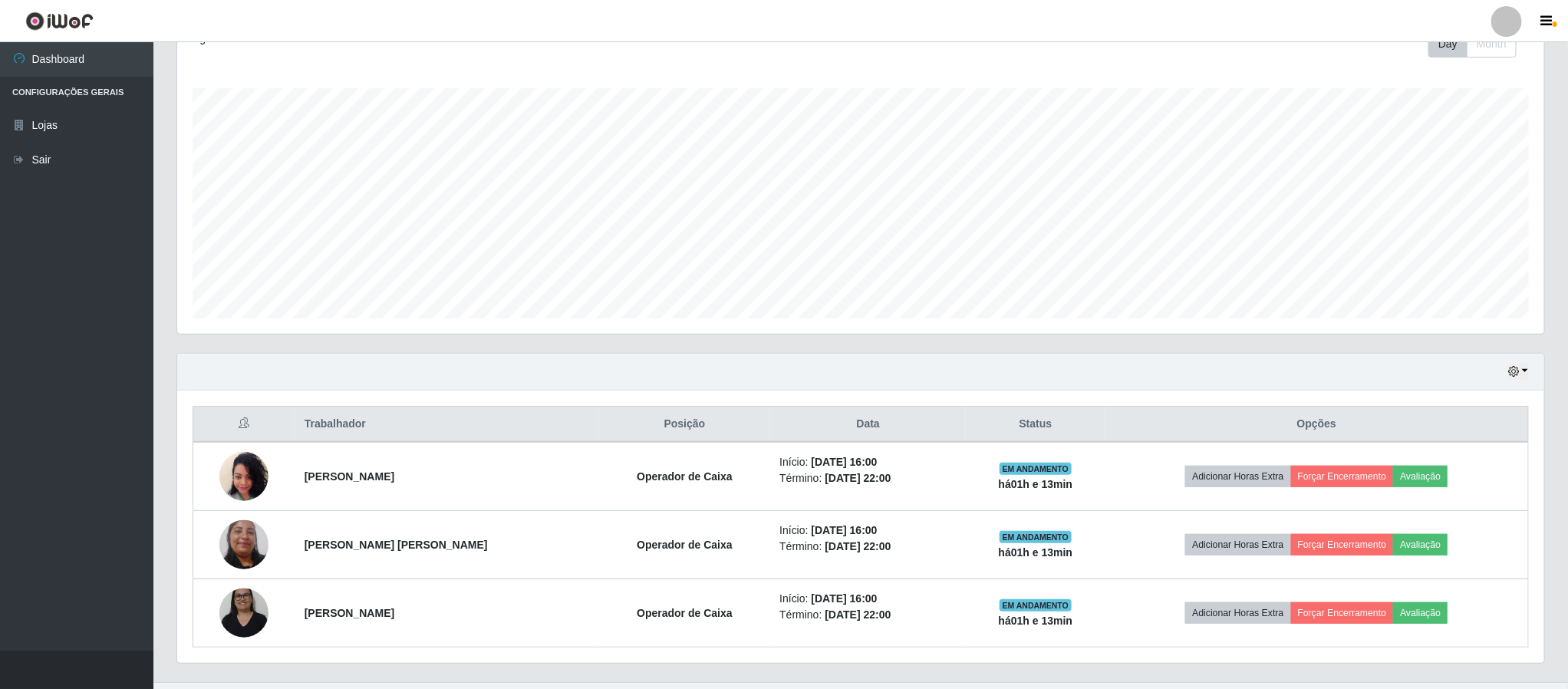
scroll to position [267, 0]
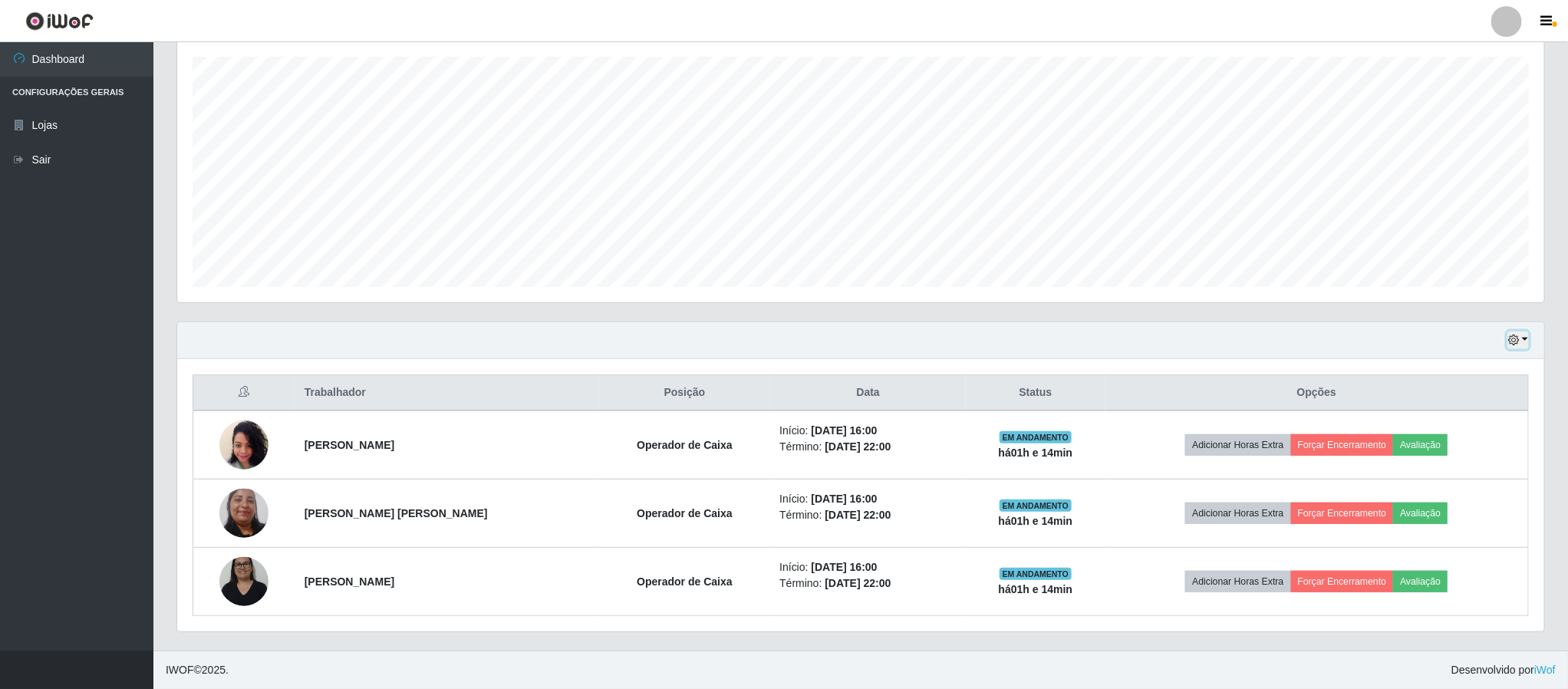
click at [1514, 344] on button "button" at bounding box center [1518, 340] width 22 height 18
click at [1443, 399] on button "1 dia" at bounding box center [1466, 400] width 121 height 32
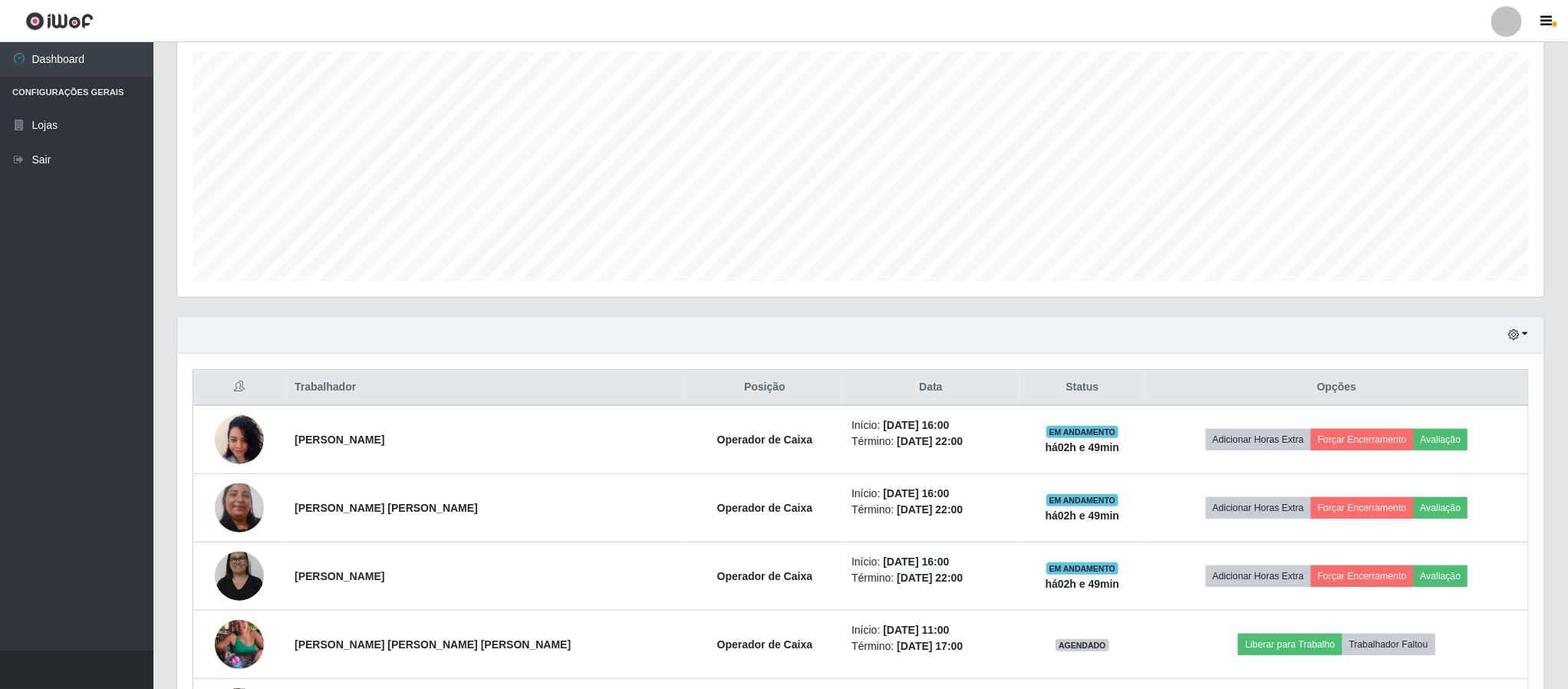
scroll to position [610, 0]
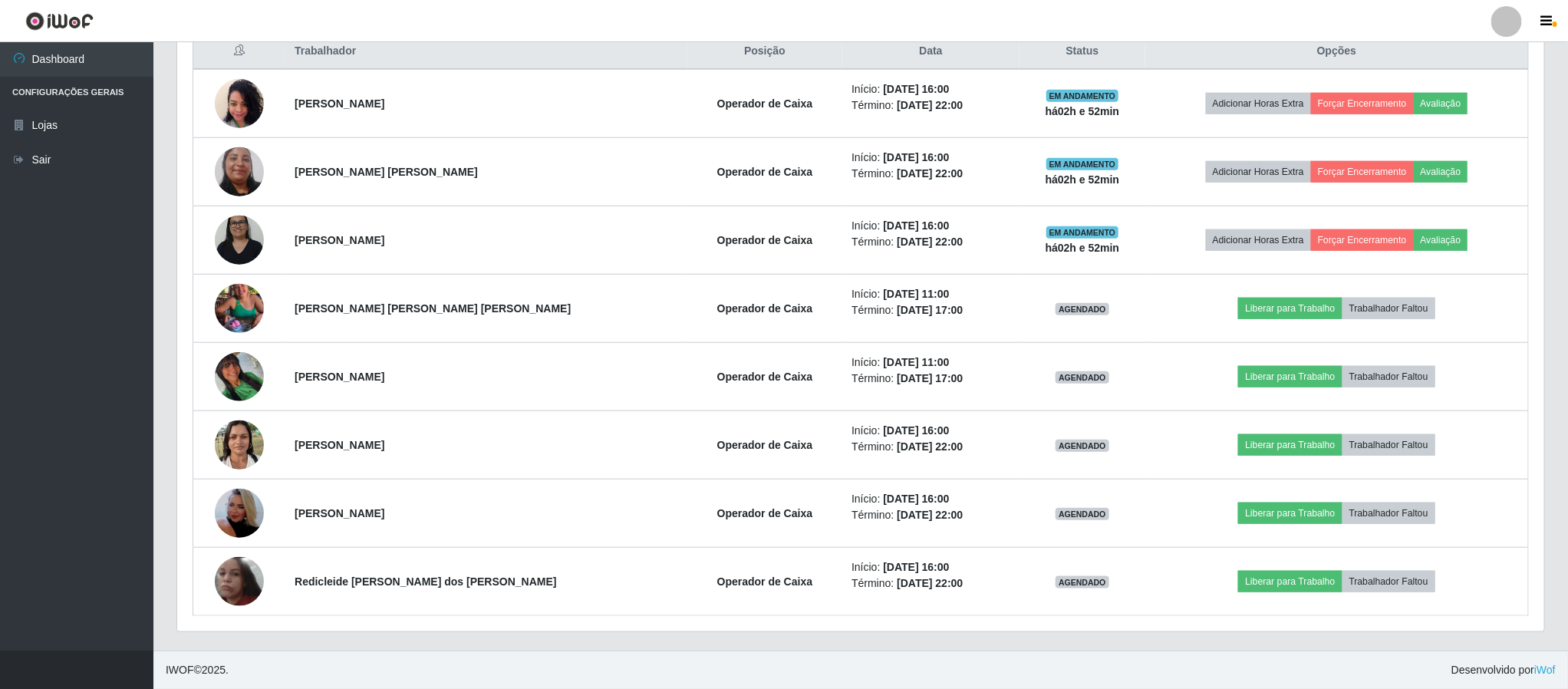
click at [158, 289] on div "Carregando... Buscar Recarregando em 23 segundos... Loja [Selecione...] Queiroz…" at bounding box center [860, 63] width 1414 height 1173
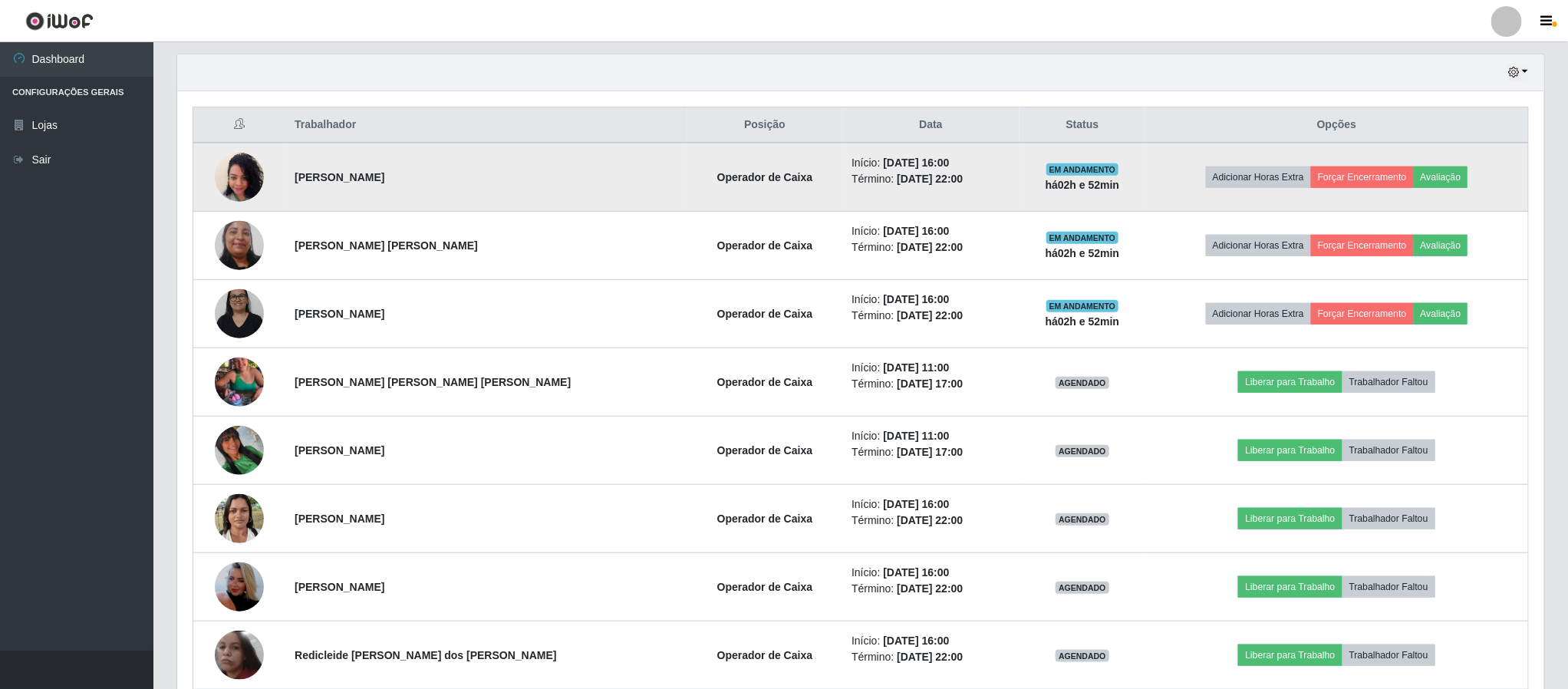
scroll to position [495, 0]
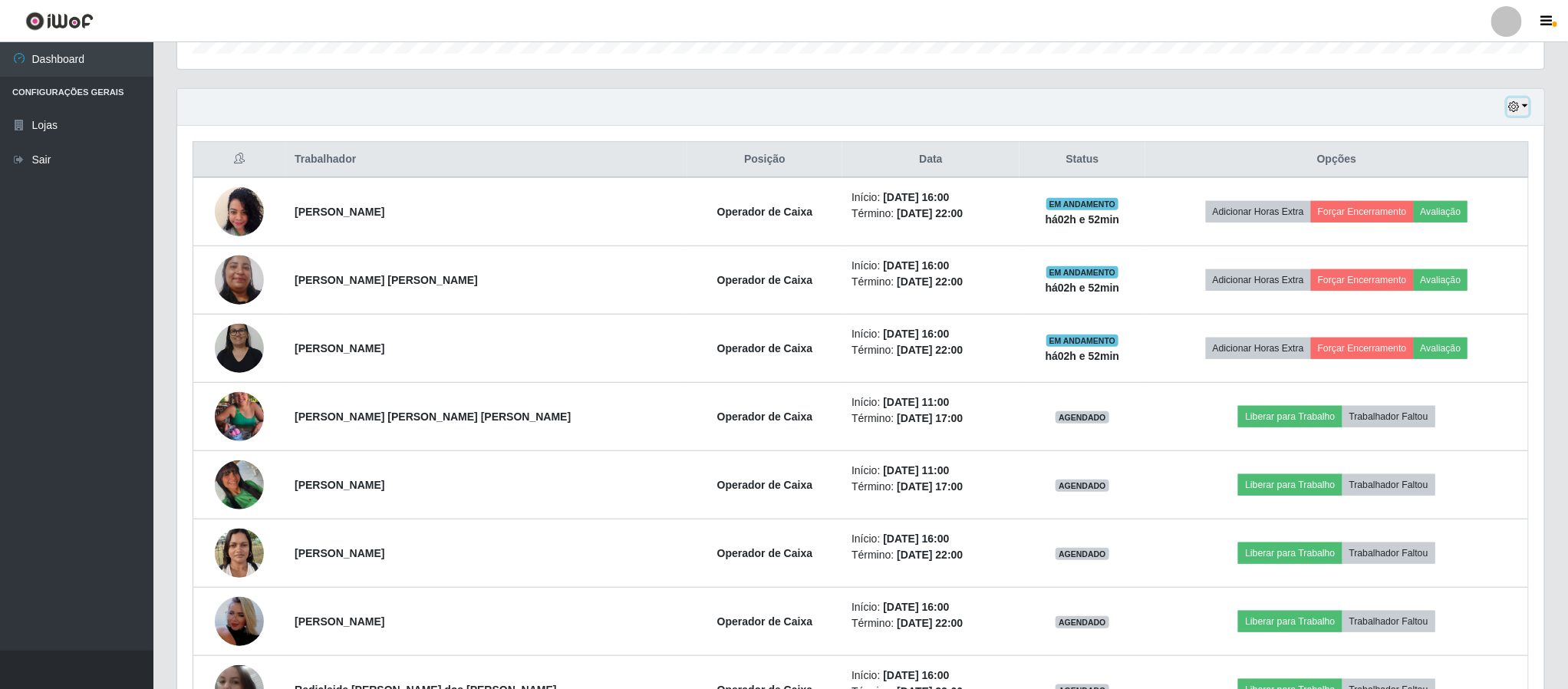
click at [1524, 111] on button "button" at bounding box center [1518, 107] width 22 height 18
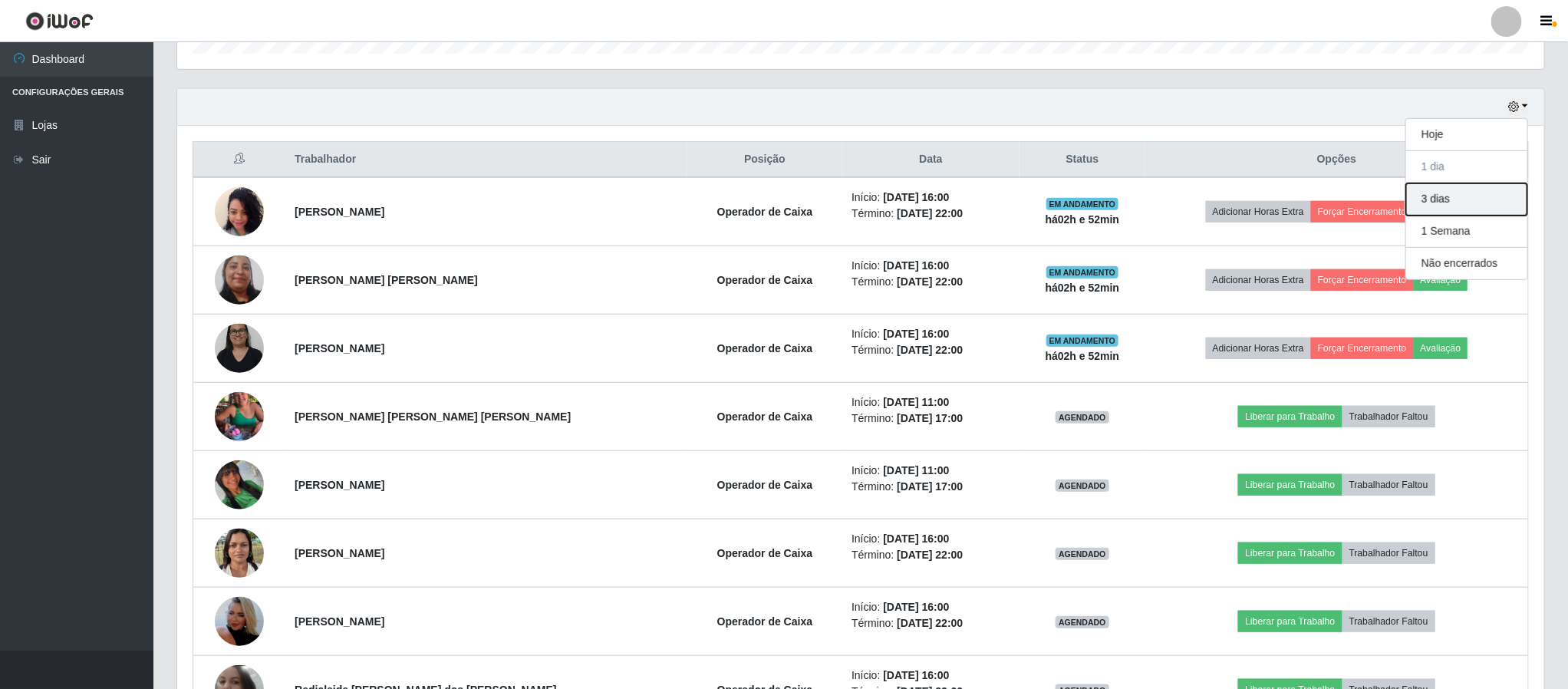
click at [1432, 196] on button "3 dias" at bounding box center [1466, 199] width 121 height 32
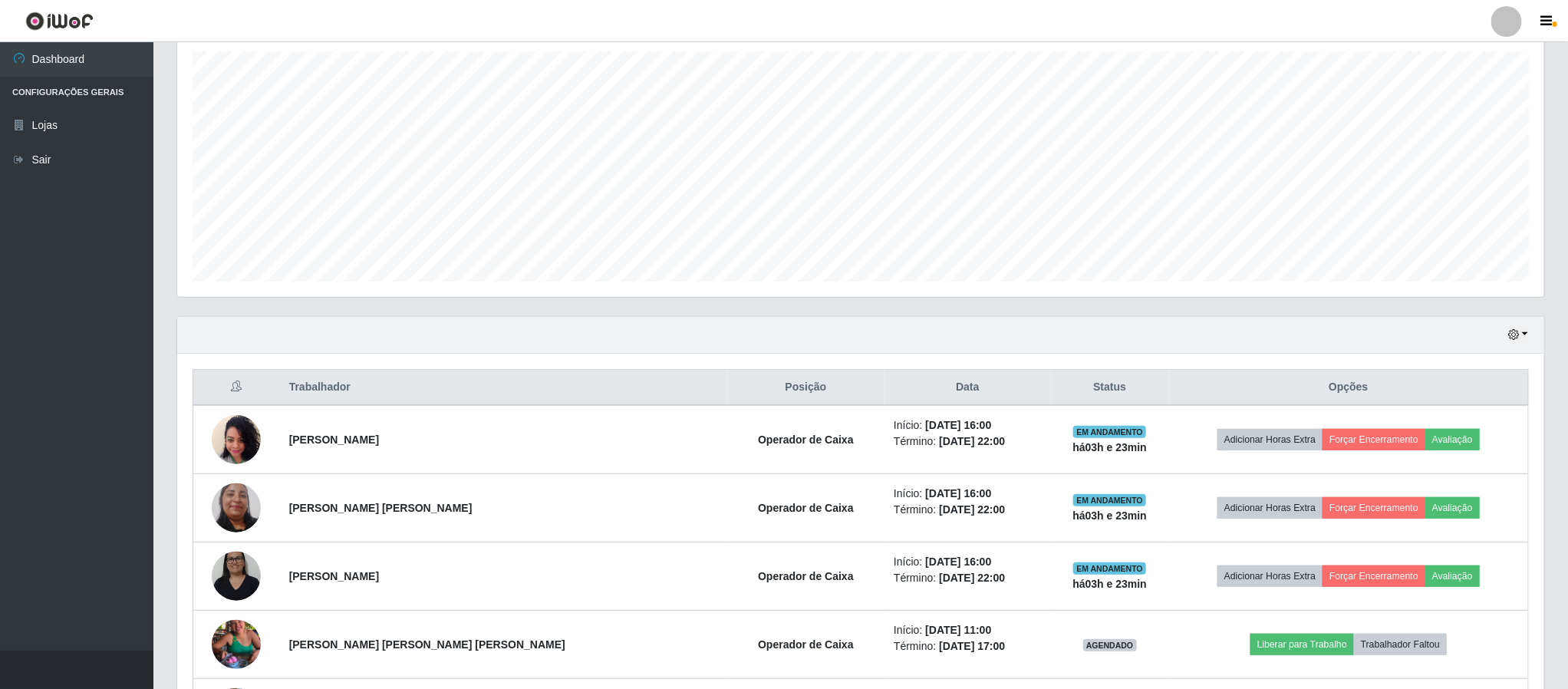
scroll to position [1228, 0]
